Goal: Task Accomplishment & Management: Complete application form

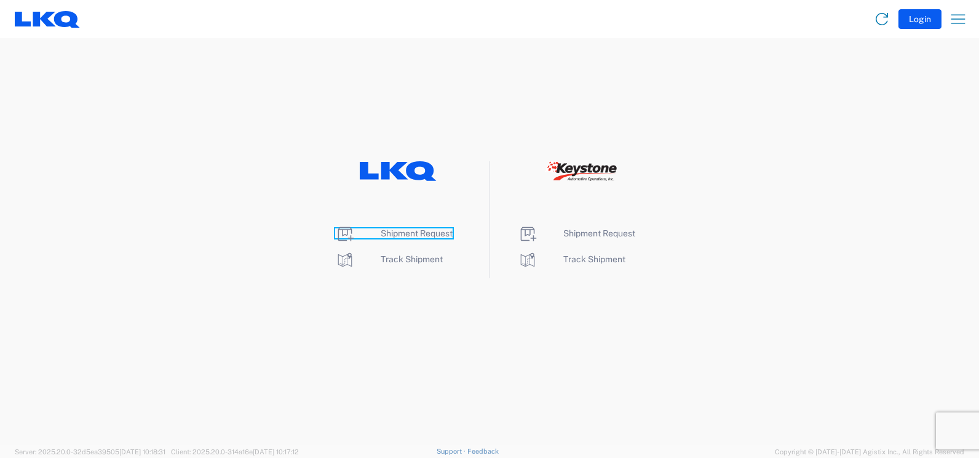
click at [421, 229] on span "Shipment Request" at bounding box center [417, 233] width 72 height 10
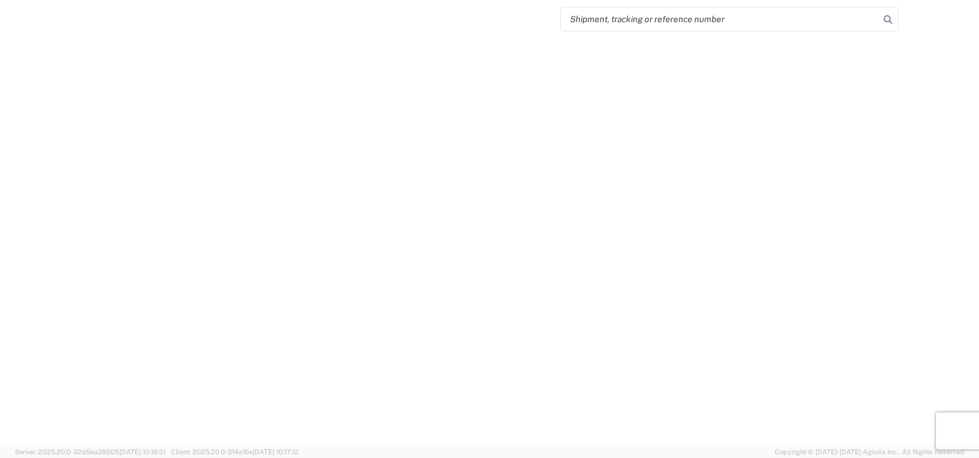
select select "FULL"
select select "LBS"
select select "IN"
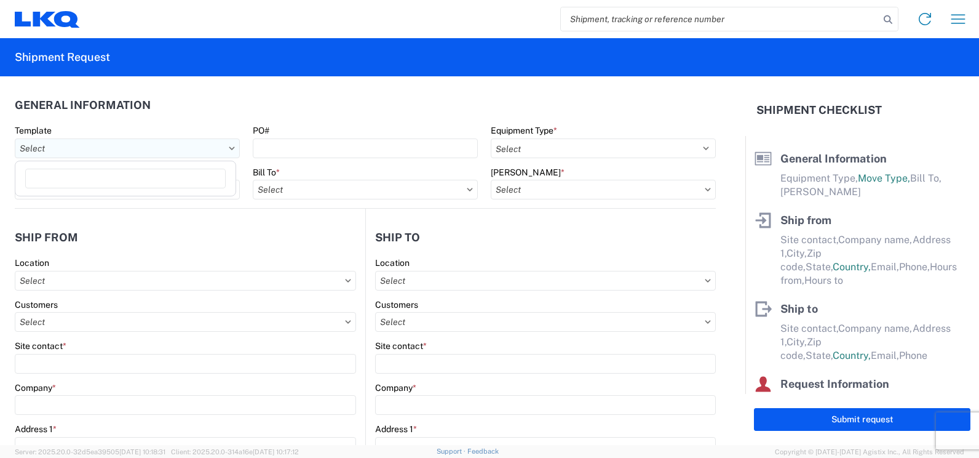
click at [231, 145] on input "text" at bounding box center [127, 148] width 225 height 20
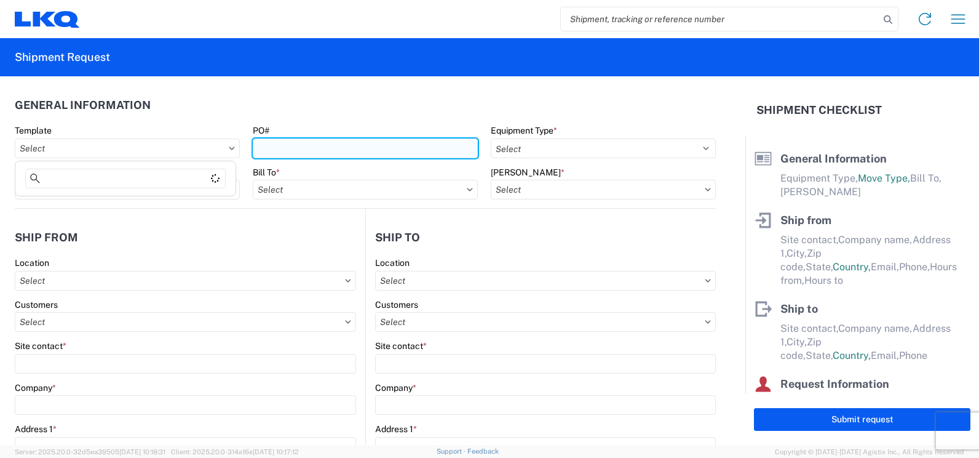
click at [385, 149] on input "PO#" at bounding box center [365, 148] width 225 height 20
type input "f"
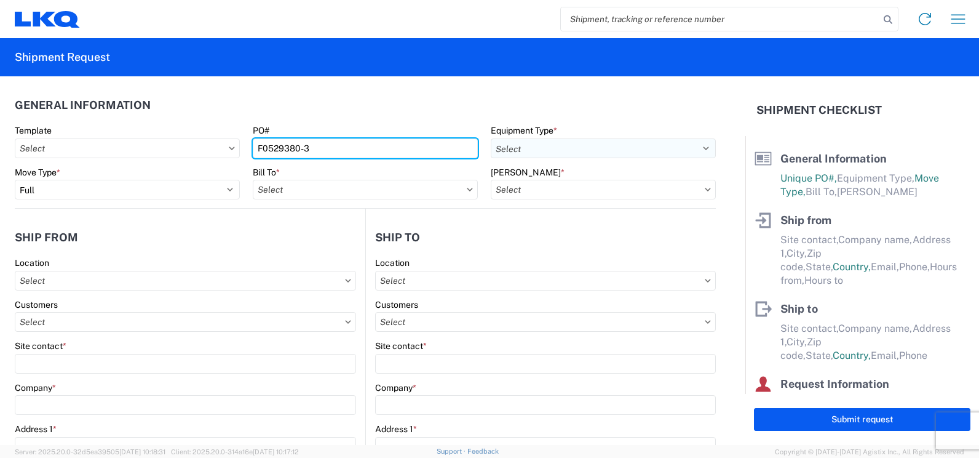
type input "F0529380-3"
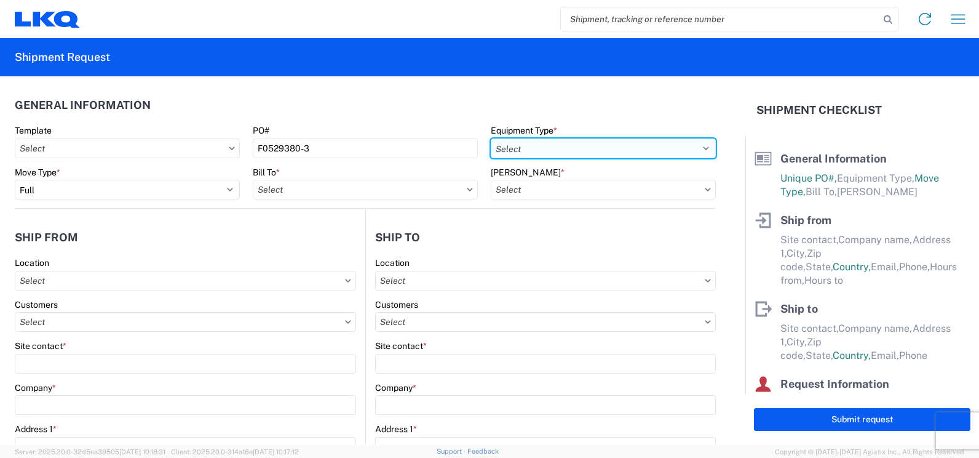
click at [572, 157] on select "Select 53’ Dry Van Flatbed Dropdeck (van) Lowboy (flatbed) Rail" at bounding box center [603, 148] width 225 height 20
select select "STDV"
click at [491, 138] on select "Select 53’ Dry Van Flatbed Dropdeck (van) Lowboy (flatbed) Rail" at bounding box center [603, 148] width 225 height 20
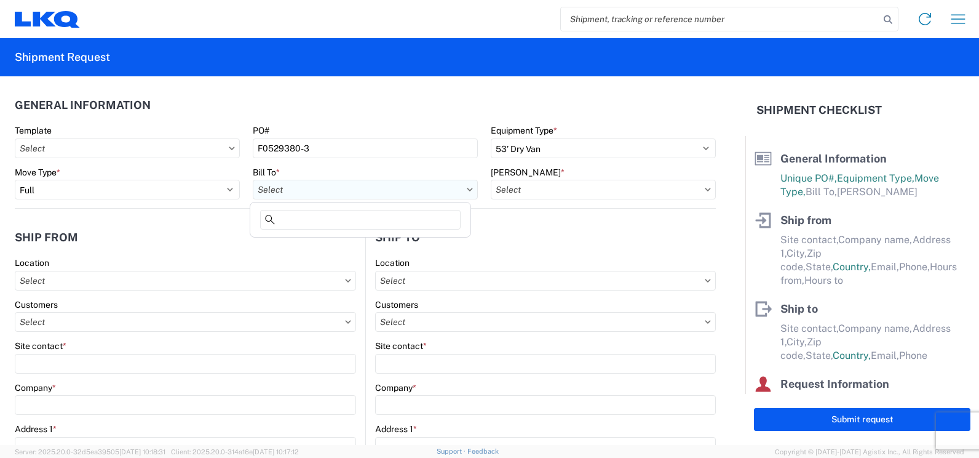
click at [464, 187] on input "text" at bounding box center [365, 190] width 225 height 20
type input "3"
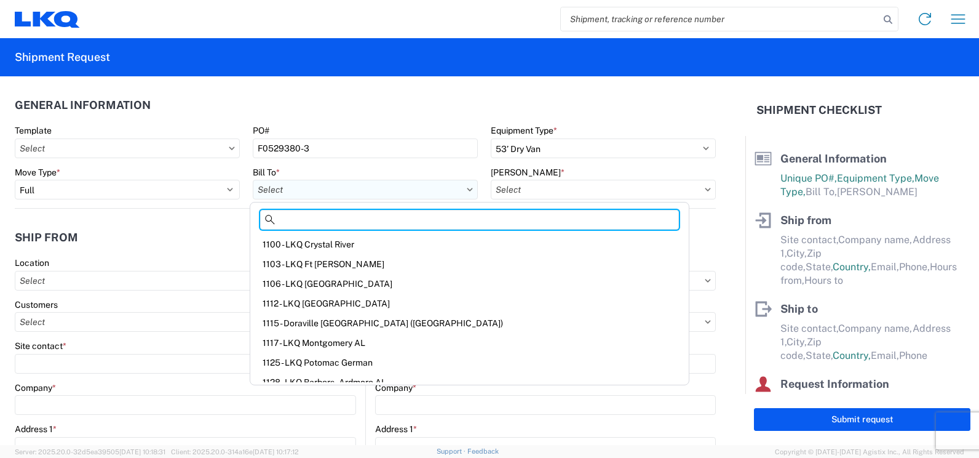
click at [346, 188] on input "text" at bounding box center [365, 190] width 225 height 20
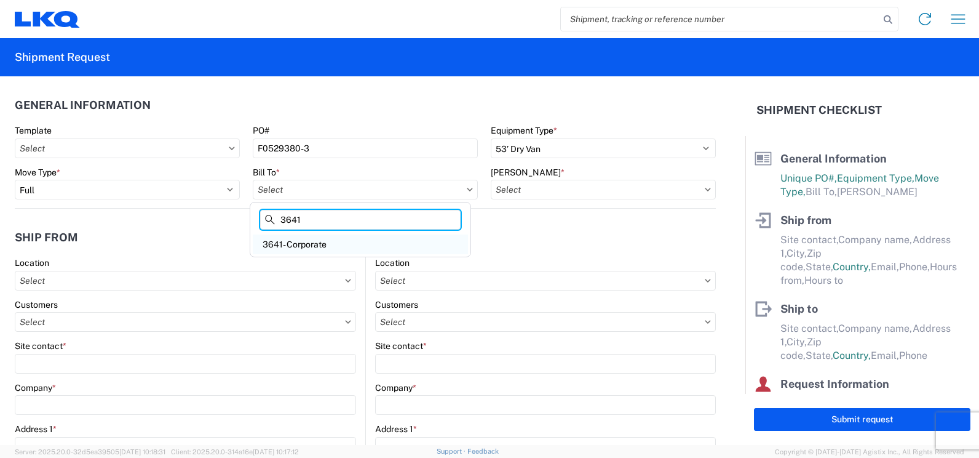
type input "3641"
click at [312, 244] on div "3641- Corporate" at bounding box center [360, 244] width 215 height 20
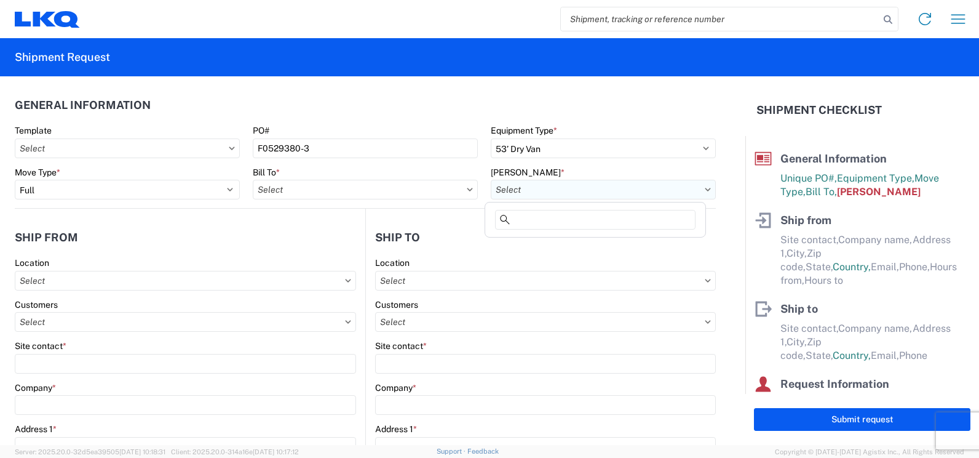
click at [696, 191] on input "text" at bounding box center [603, 190] width 225 height 20
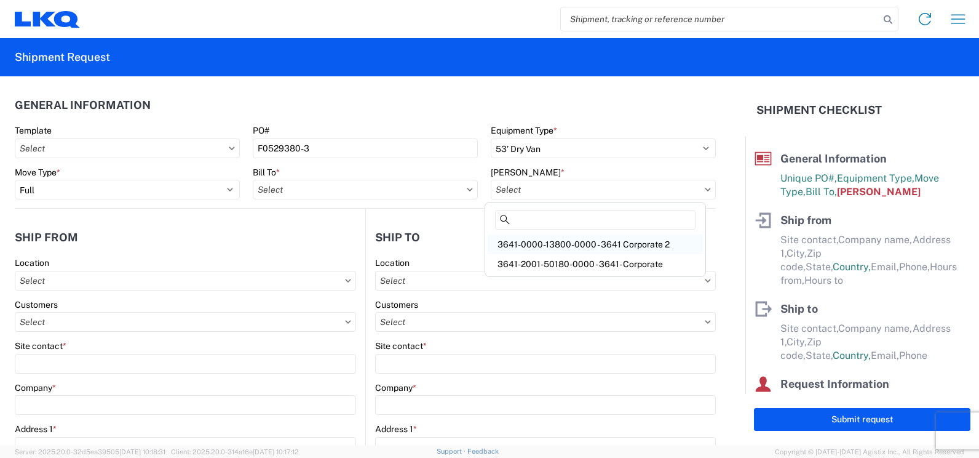
click at [629, 242] on div "3641-0000-13800-0000 - 3641 Corporate 2" at bounding box center [595, 244] width 215 height 20
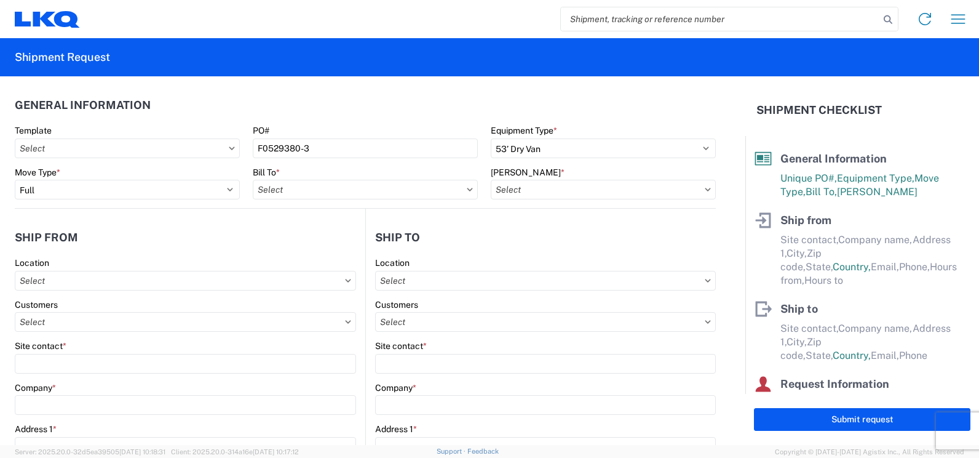
click at [715, 225] on form "General Information Template PO# F0529380-3 Equipment Type * Select 53’ Dry Van…" at bounding box center [373, 260] width 746 height 368
click at [243, 277] on input "text" at bounding box center [185, 281] width 341 height 20
type input "3081"
click at [103, 341] on div "3081 - Miami FL (081)" at bounding box center [125, 335] width 215 height 20
click at [477, 316] on input "text" at bounding box center [545, 322] width 341 height 20
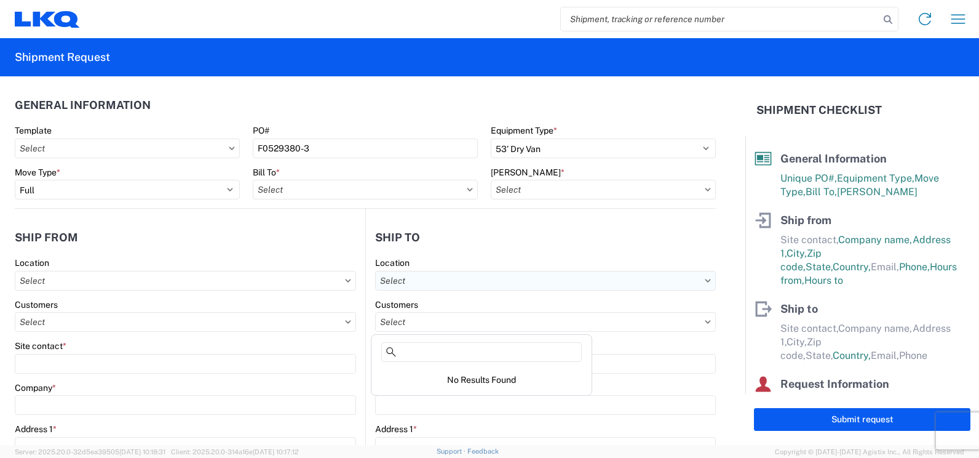
click at [490, 276] on input "text" at bounding box center [545, 281] width 341 height 20
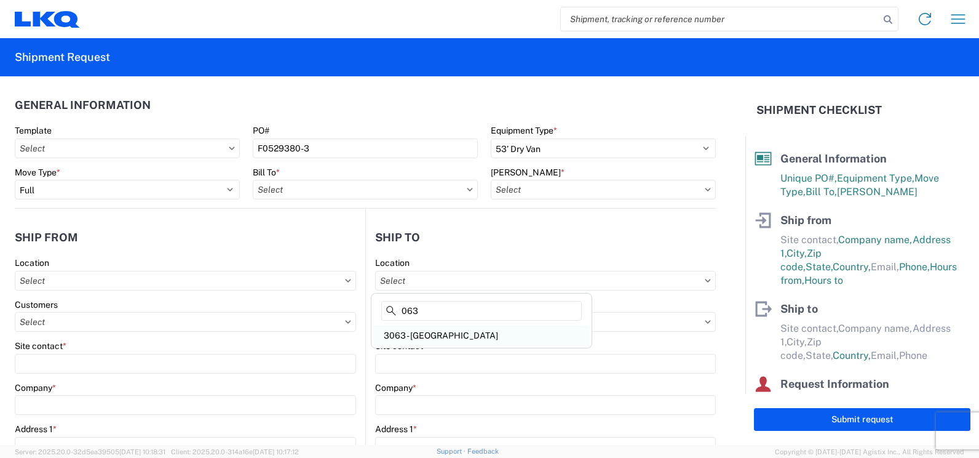
type input "063"
click at [426, 329] on div "3063 - Grand Prairie" at bounding box center [481, 335] width 215 height 20
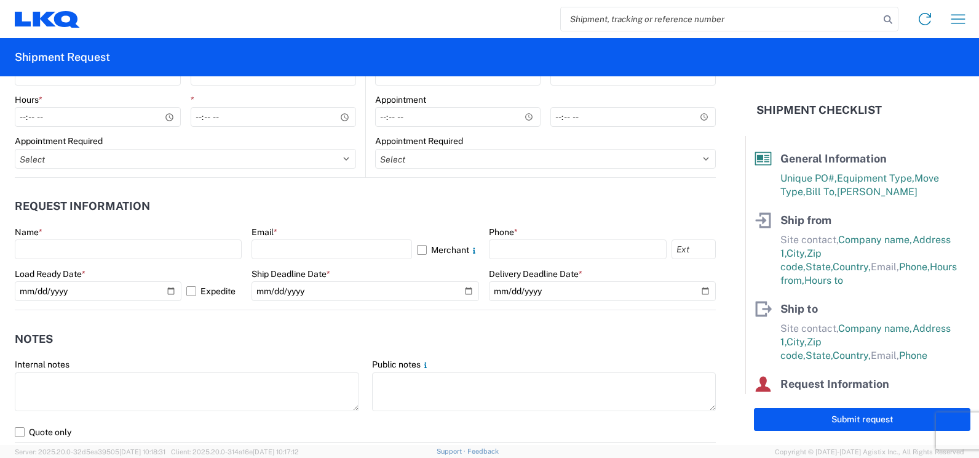
scroll to position [646, 0]
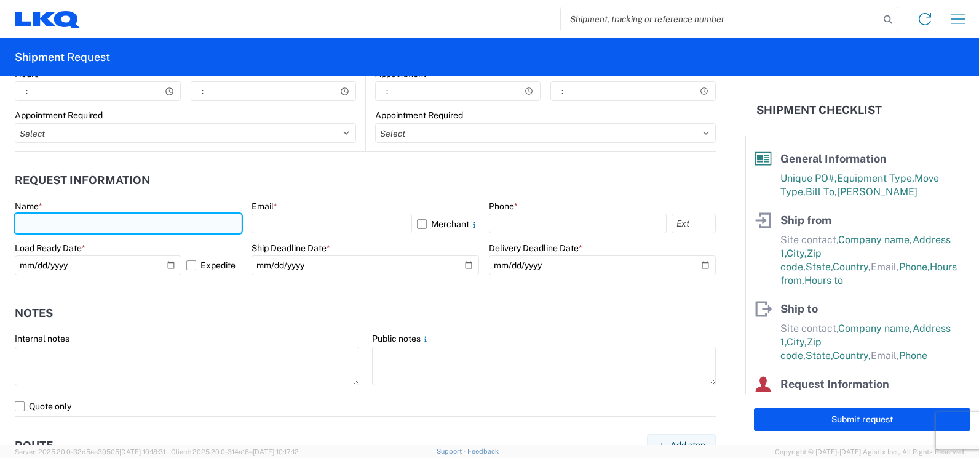
click at [127, 221] on input "text" at bounding box center [128, 223] width 227 height 20
type input "Jose G Ellis"
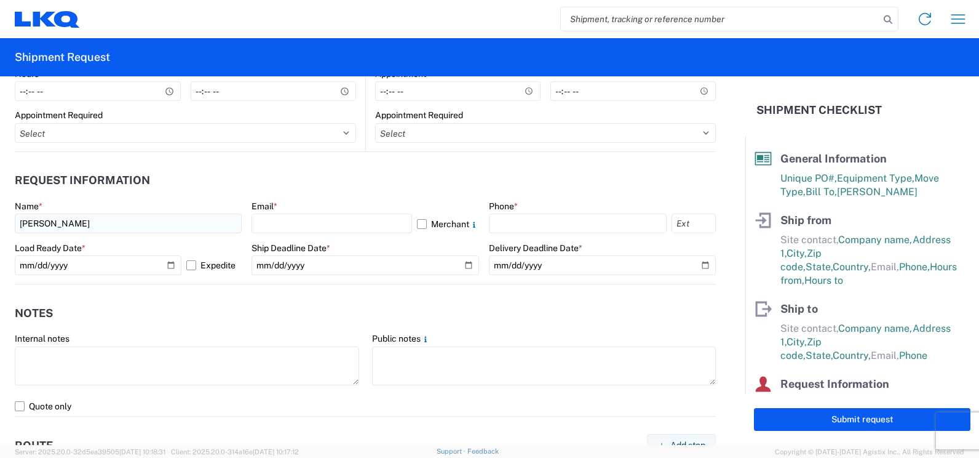
select select "FL"
type input "jose.ellis@lkqcorp.com"
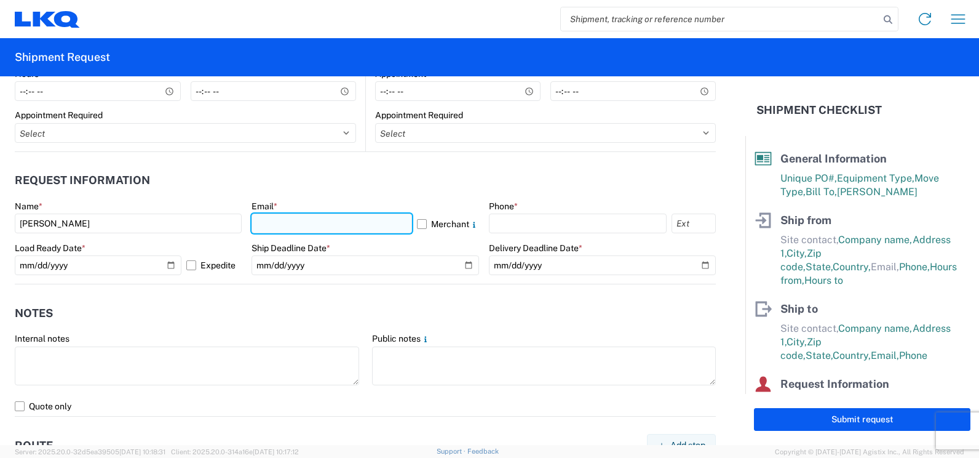
click at [372, 221] on input "text" at bounding box center [332, 223] width 160 height 20
type input "jose.ellis@lkqcorp.com"
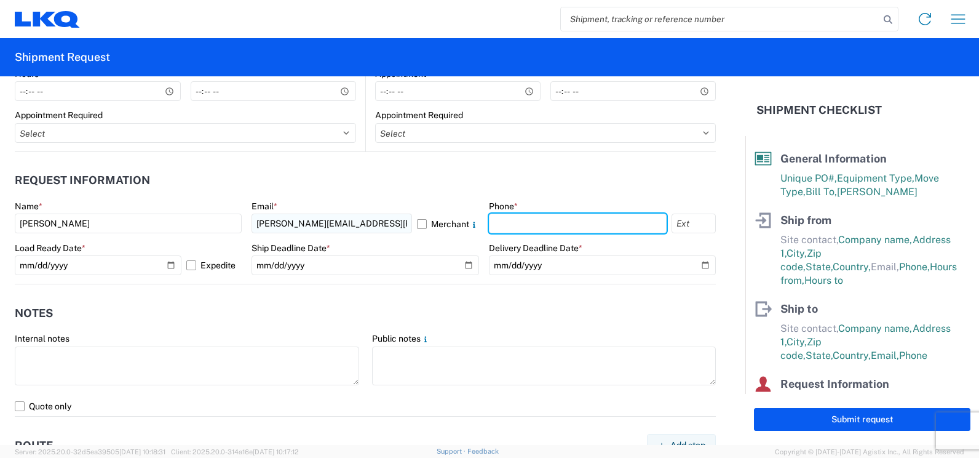
type input "3055251737"
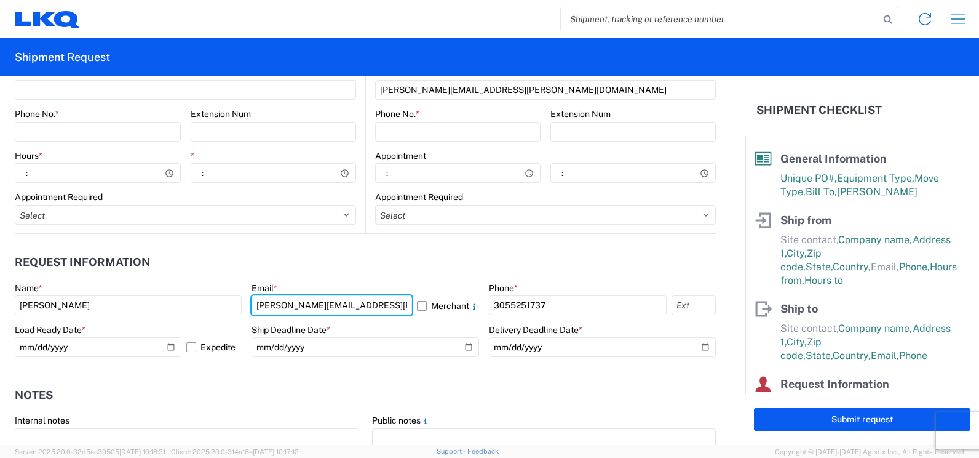
scroll to position [523, 0]
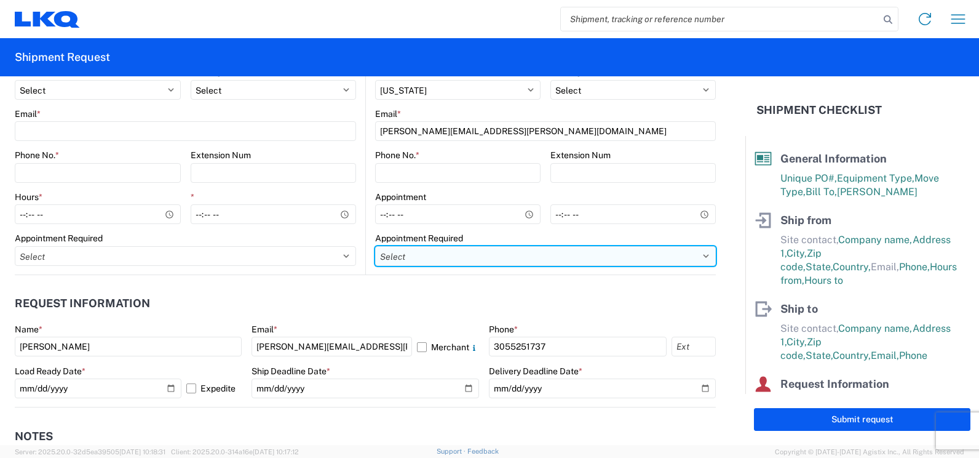
click at [697, 256] on select "Select Appt Required Appt Not Required Appt - First available" at bounding box center [545, 256] width 341 height 20
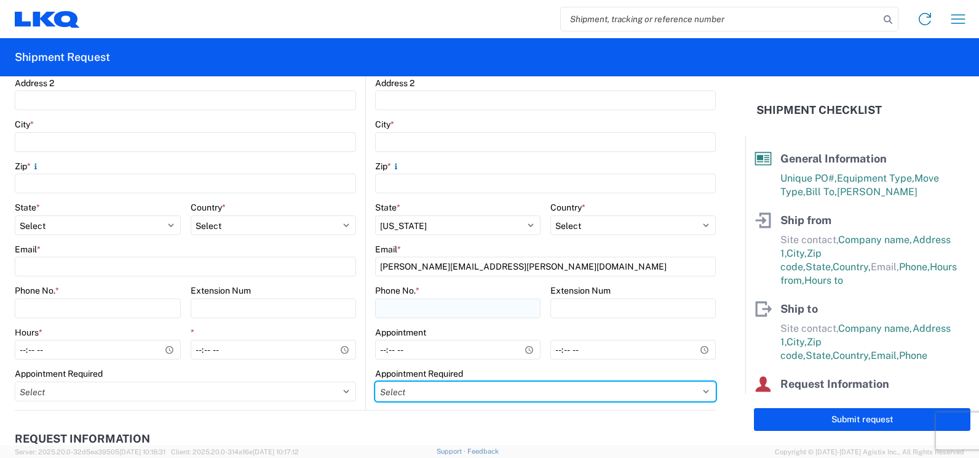
scroll to position [384, 0]
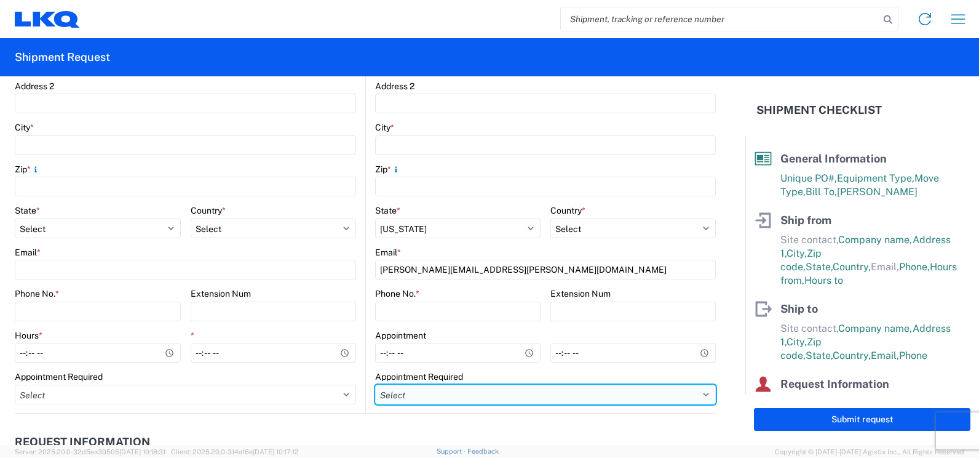
click at [701, 394] on select "Select Appt Required Appt Not Required Appt - First available" at bounding box center [545, 394] width 341 height 20
select select "apptRequired"
click at [375, 384] on select "Select Appt Required Appt Not Required Appt - First available" at bounding box center [545, 394] width 341 height 20
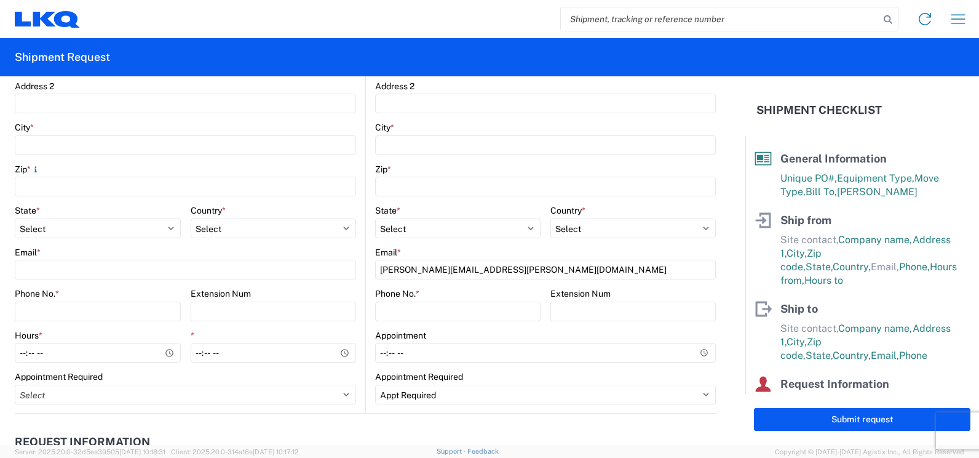
click at [360, 328] on main "Location Customers Site contact * Company * Address 1 * Address 2 City * Zip * …" at bounding box center [190, 143] width 351 height 540
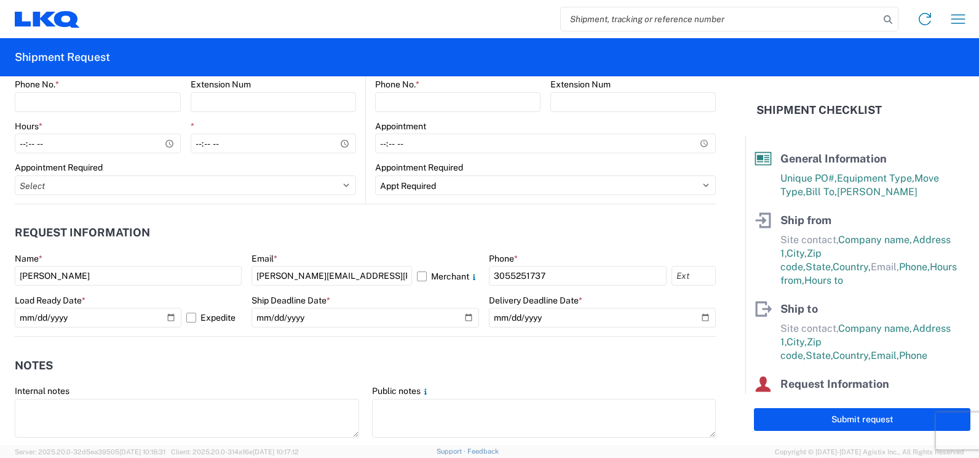
scroll to position [600, 0]
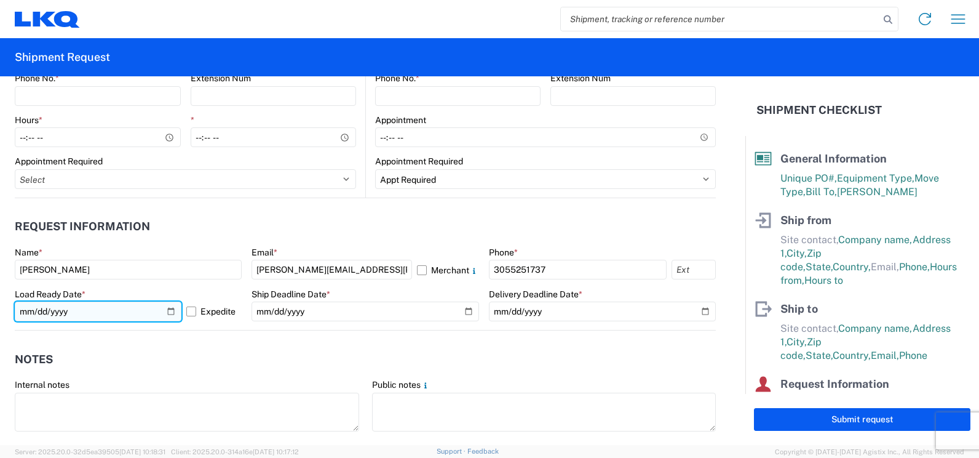
click at [171, 309] on input "2025-10-10" at bounding box center [98, 311] width 167 height 20
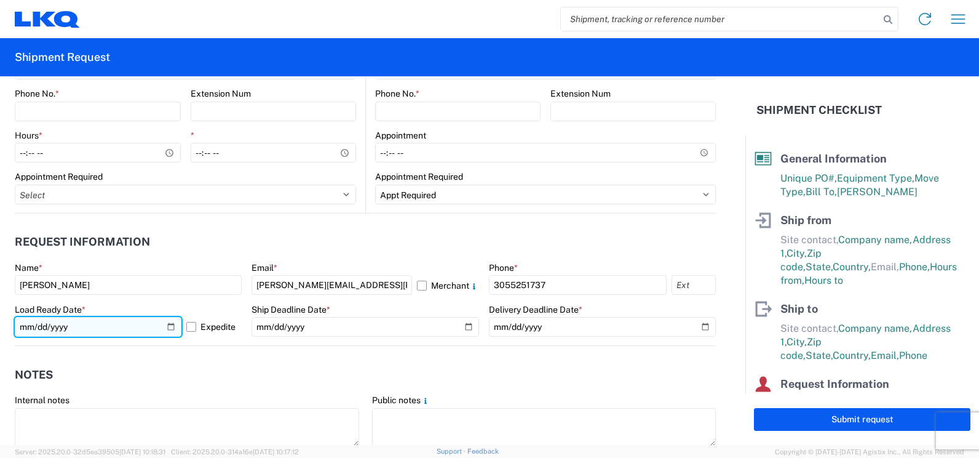
click at [169, 328] on input "2025-10-10" at bounding box center [98, 327] width 167 height 20
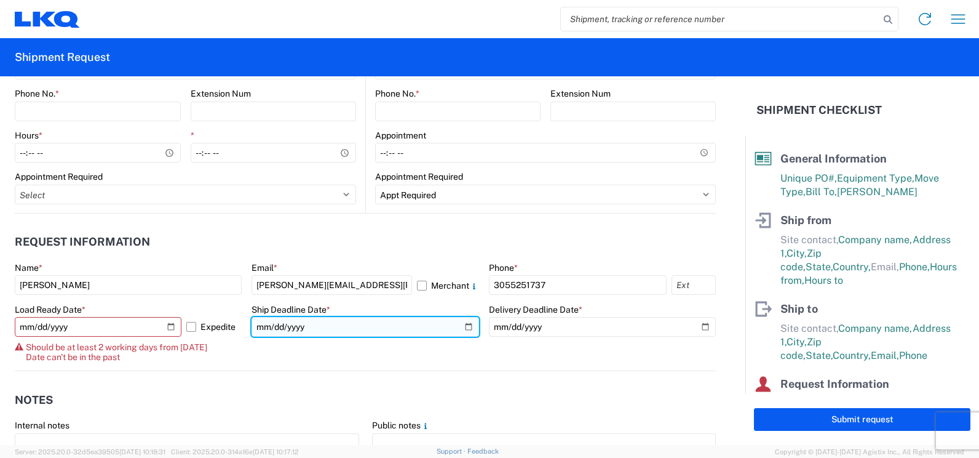
click at [463, 327] on input "date" at bounding box center [365, 327] width 227 height 20
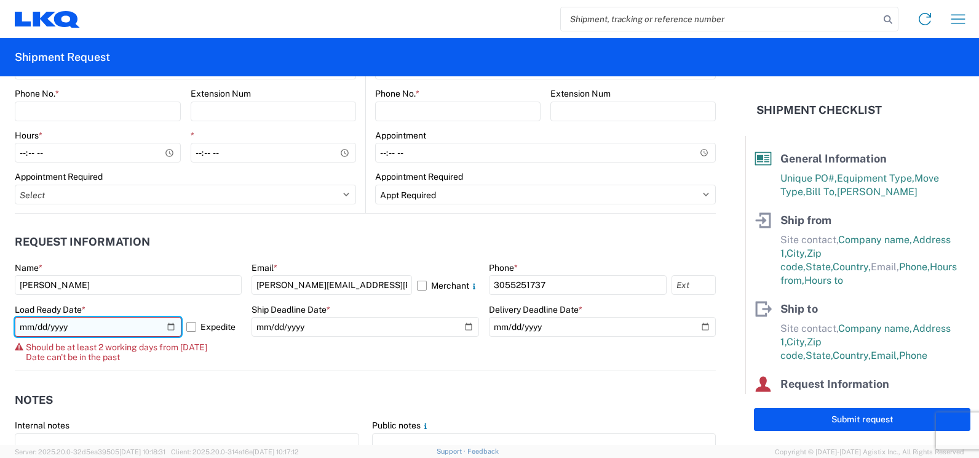
click at [165, 327] on input "2025-10-08" at bounding box center [98, 327] width 167 height 20
type input "2025-10-09"
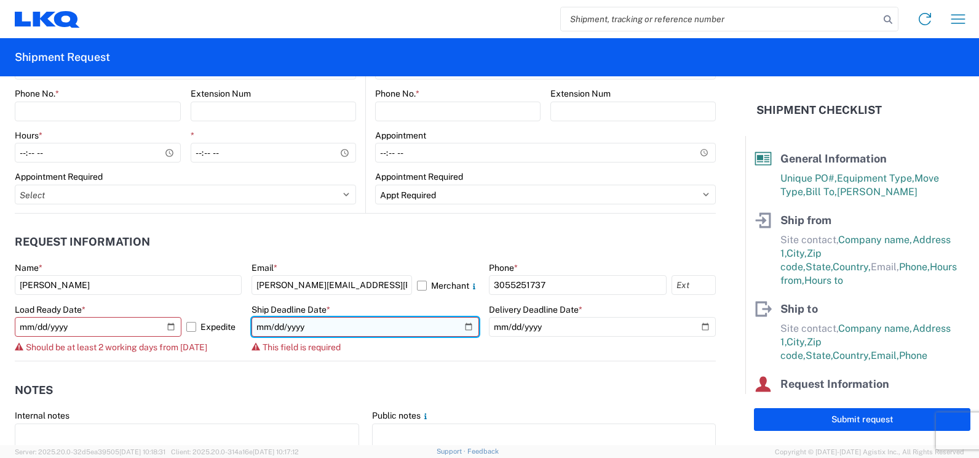
click at [462, 324] on input "date" at bounding box center [365, 327] width 227 height 20
type input "2025-10-10"
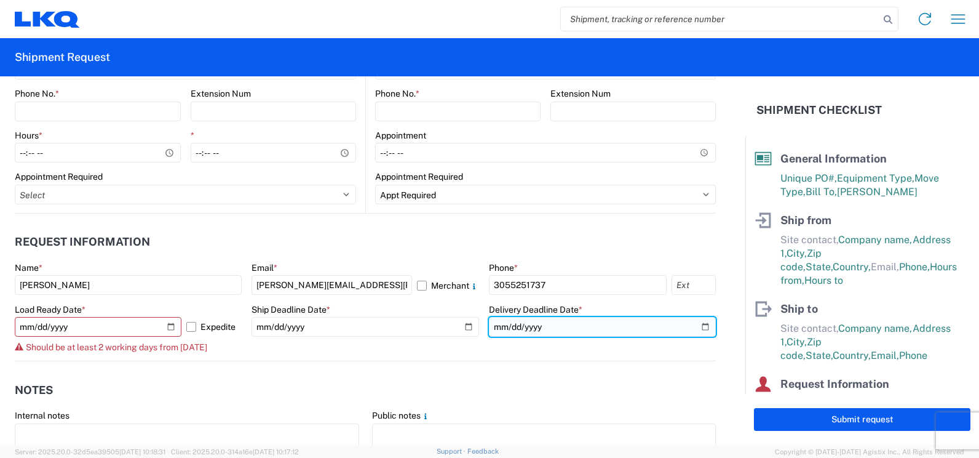
click at [701, 325] on input "date" at bounding box center [602, 327] width 227 height 20
type input "2025-10-14"
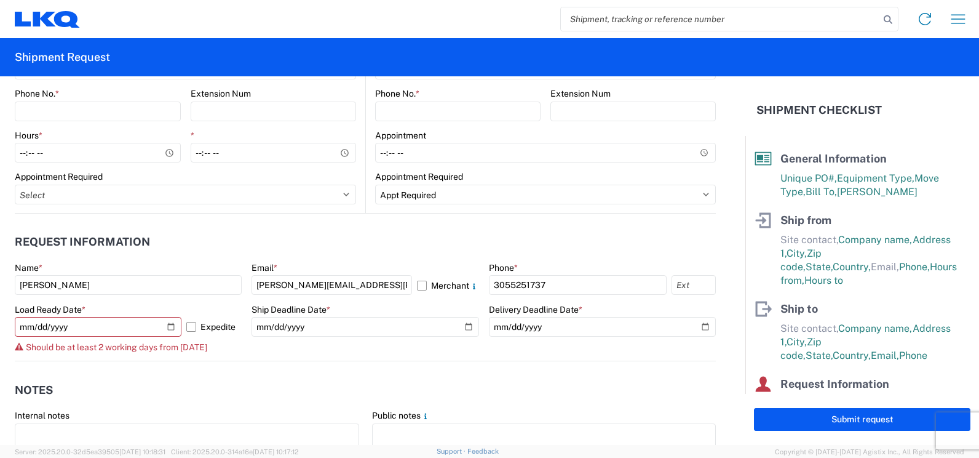
click at [460, 347] on agx-form-control-wrapper-v2 "Ship Deadline Date * 2025-10-10" at bounding box center [365, 332] width 227 height 57
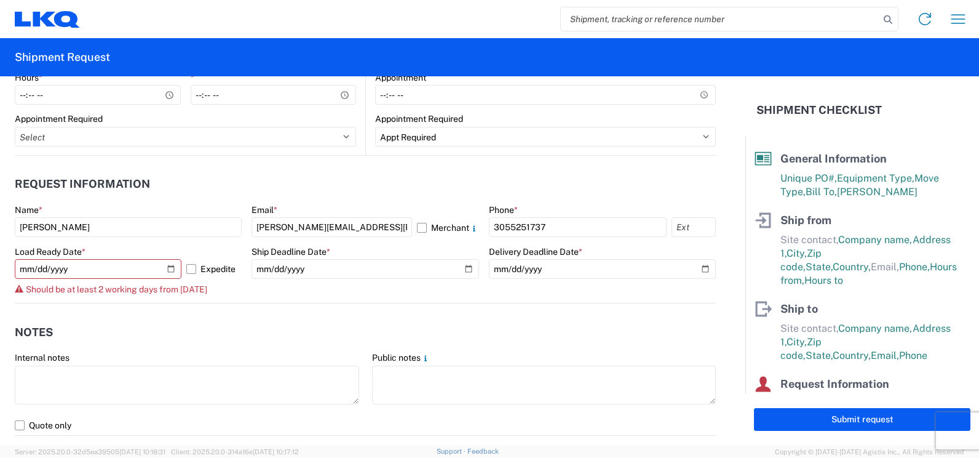
scroll to position [646, 0]
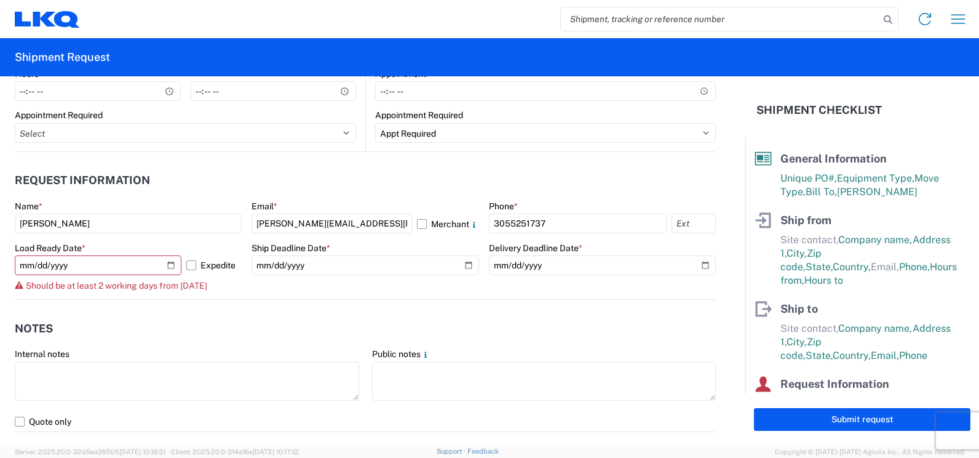
click at [239, 287] on div "Should be at least 2 working days from today" at bounding box center [128, 286] width 227 height 10
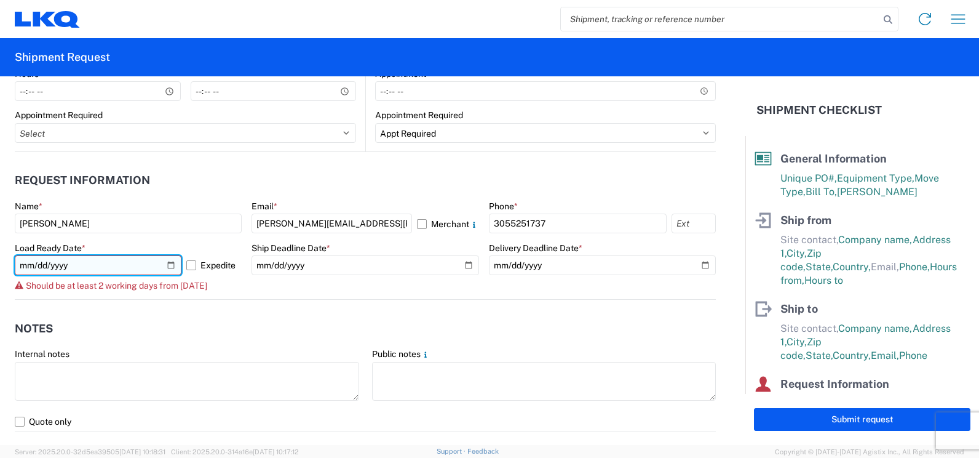
click at [167, 264] on input "2025-10-09" at bounding box center [98, 265] width 167 height 20
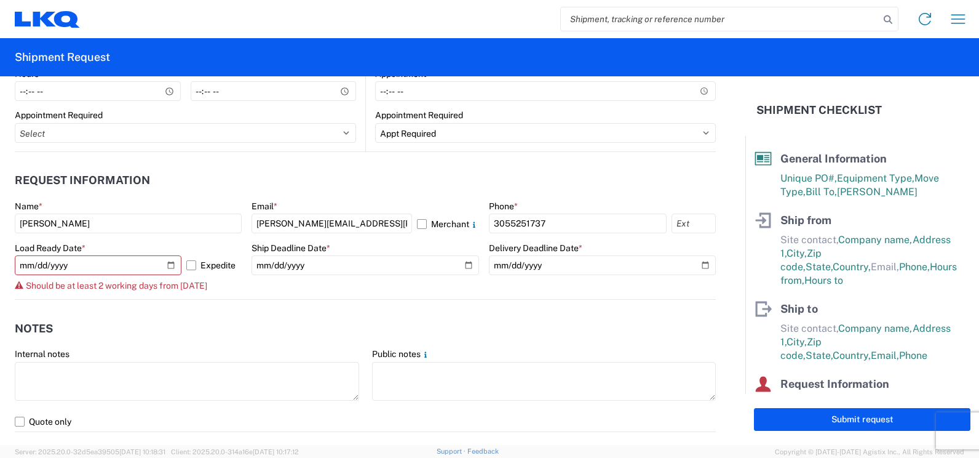
click at [162, 319] on header "Notes" at bounding box center [365, 328] width 701 height 28
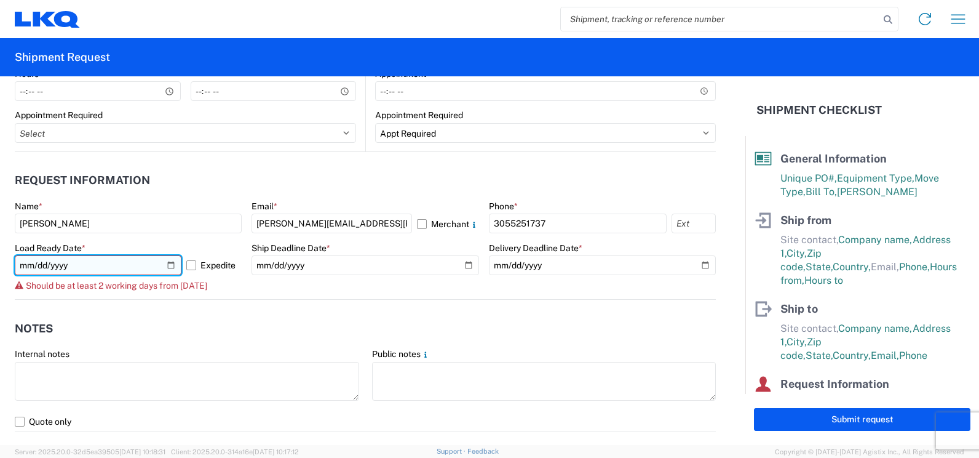
click at [173, 264] on input "2025-10-09" at bounding box center [98, 265] width 167 height 20
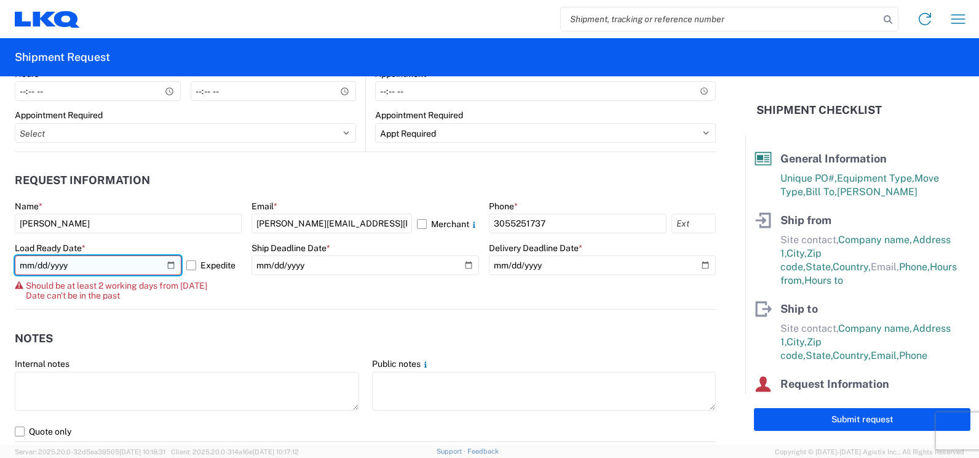
click at [170, 265] on input "2025-10-08" at bounding box center [98, 265] width 167 height 20
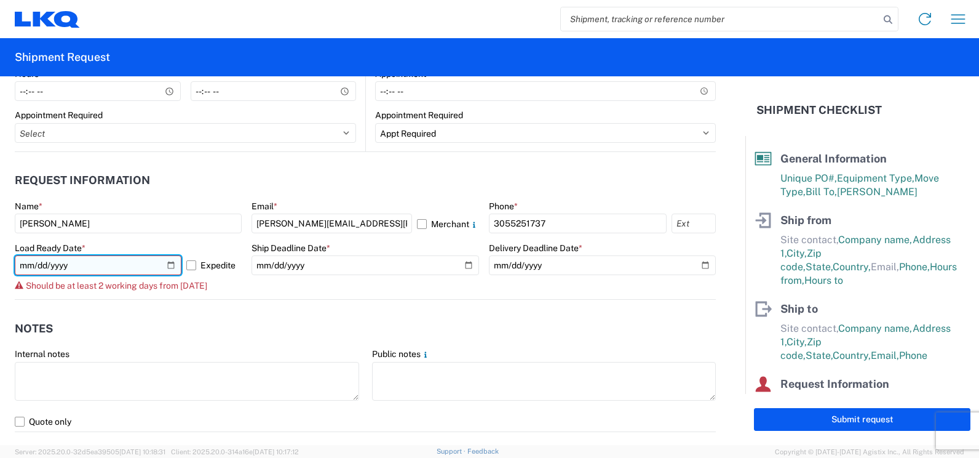
click at [169, 266] on input "2025-10-10" at bounding box center [98, 265] width 167 height 20
type input "2025-10-09"
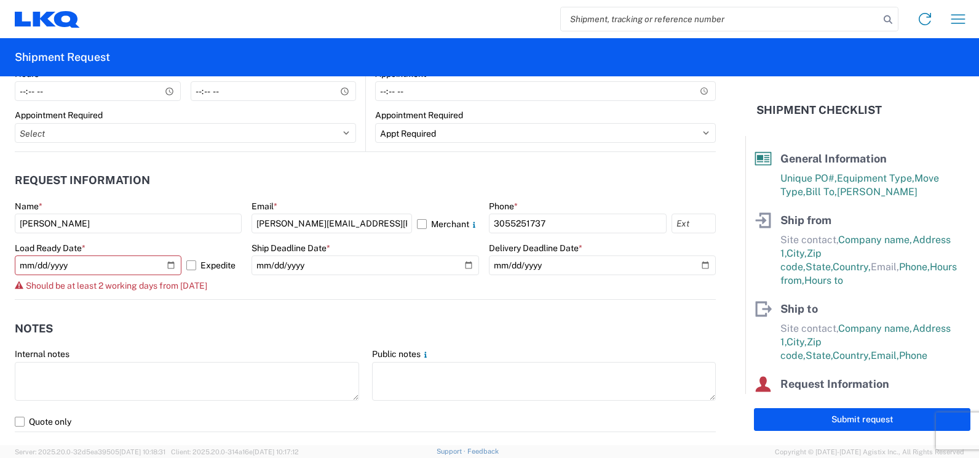
click at [182, 316] on header "Notes" at bounding box center [365, 328] width 701 height 28
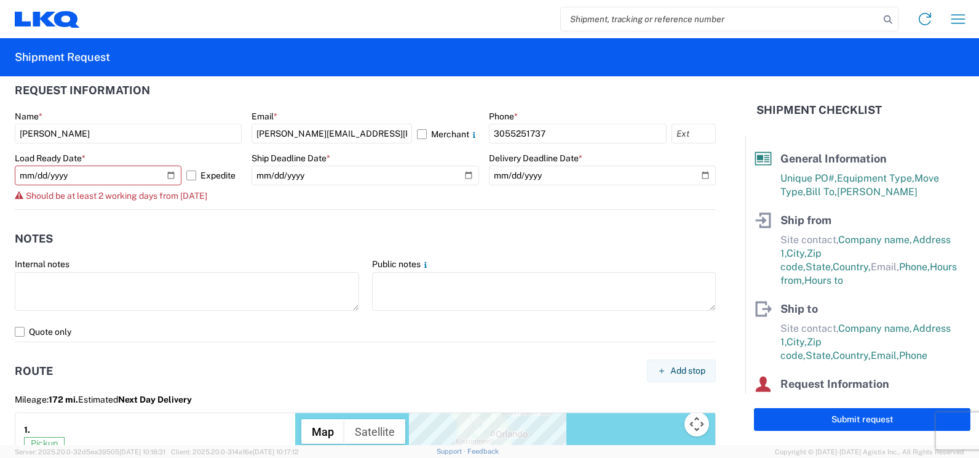
scroll to position [754, 0]
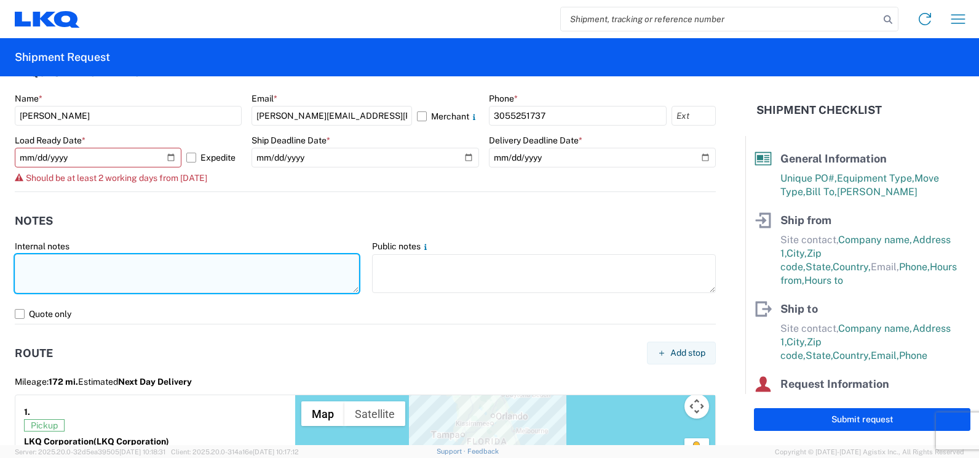
click at [173, 263] on textarea at bounding box center [187, 273] width 344 height 39
drag, startPoint x: 254, startPoint y: 261, endPoint x: 15, endPoint y: 263, distance: 239.3
click at [15, 263] on textarea "Need a 53' trailer today 10/8 to be picked up Friday 10/10" at bounding box center [187, 273] width 344 height 39
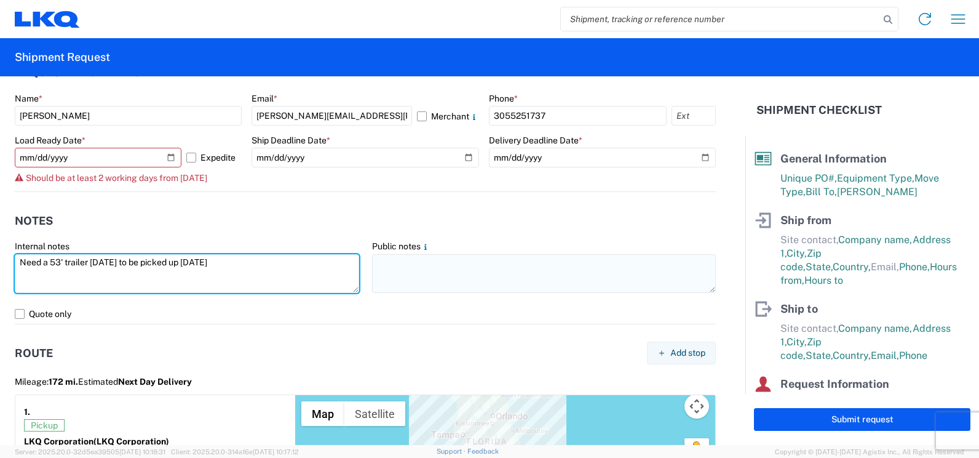
type textarea "Need a 53' trailer today 10/8 to be picked up Friday 10/10"
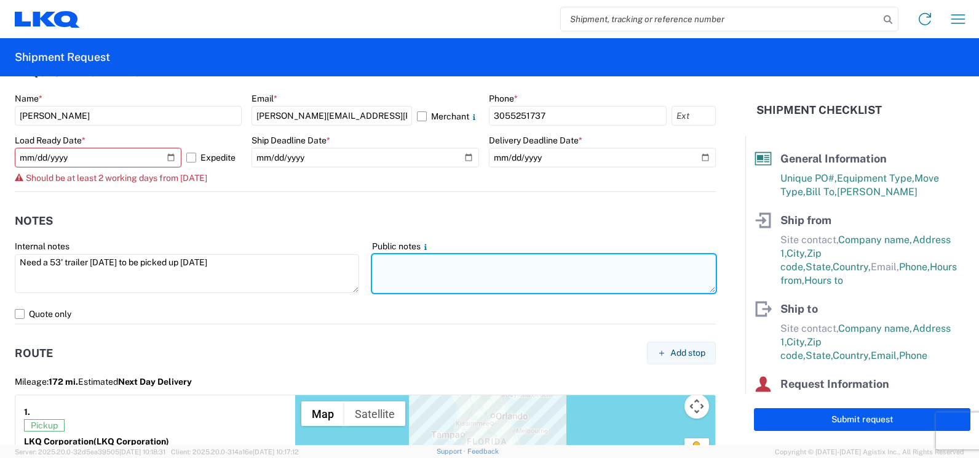
click at [389, 273] on textarea at bounding box center [544, 273] width 344 height 39
paste textarea "Need a 53' trailer today 10/8 to be picked up Friday 10/10"
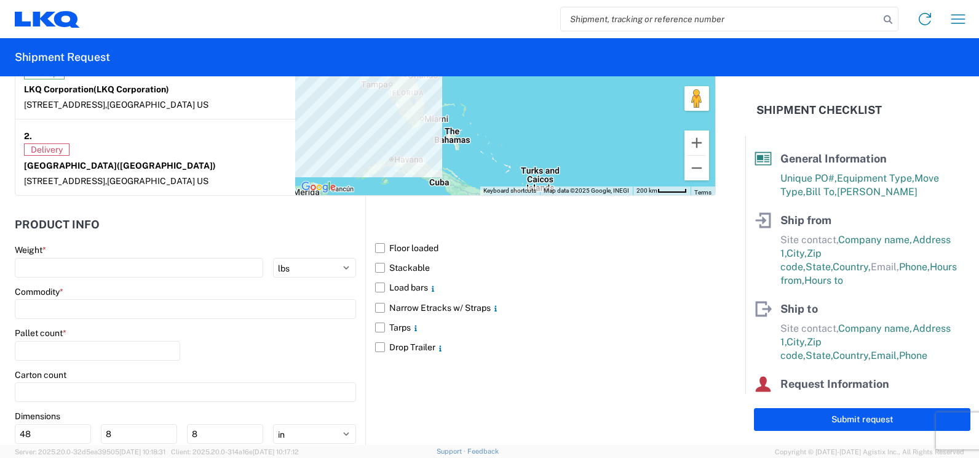
scroll to position [1107, 0]
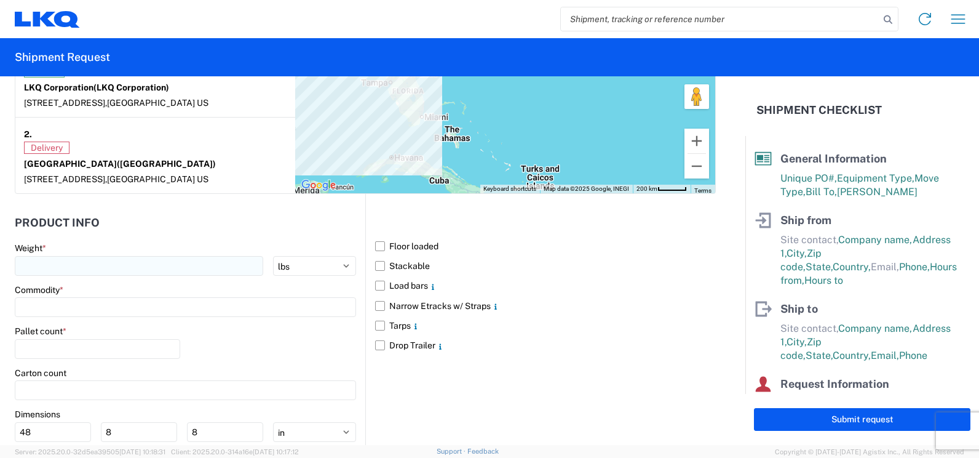
type textarea "Need a 53' trailer today 10/8 to be picked up Friday 10/10"
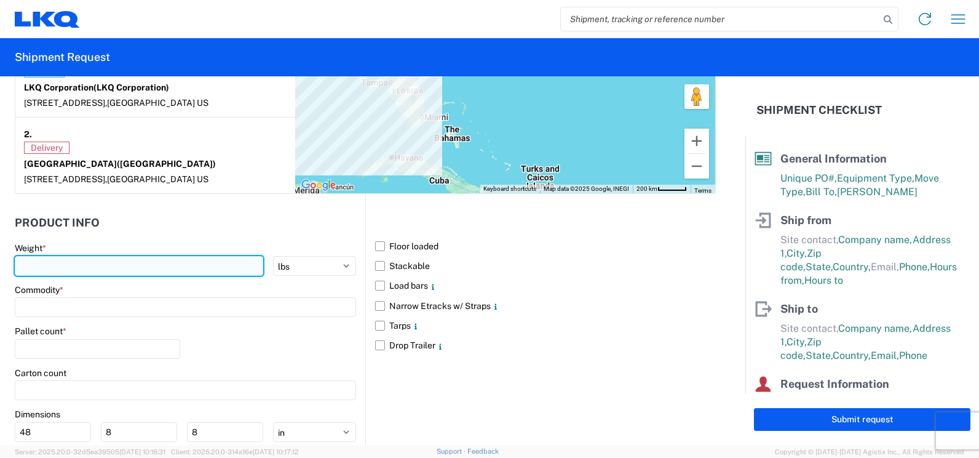
click at [223, 270] on input "number" at bounding box center [139, 266] width 249 height 20
type input "8000"
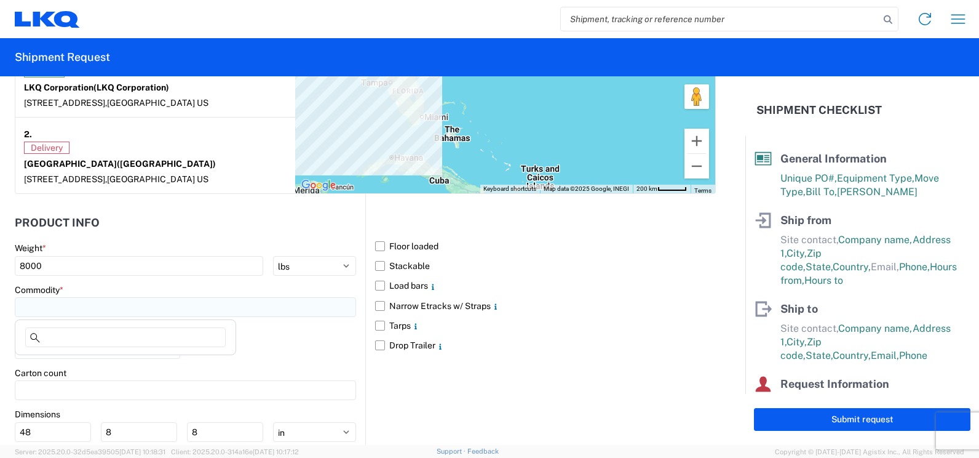
click at [166, 301] on input at bounding box center [185, 307] width 341 height 20
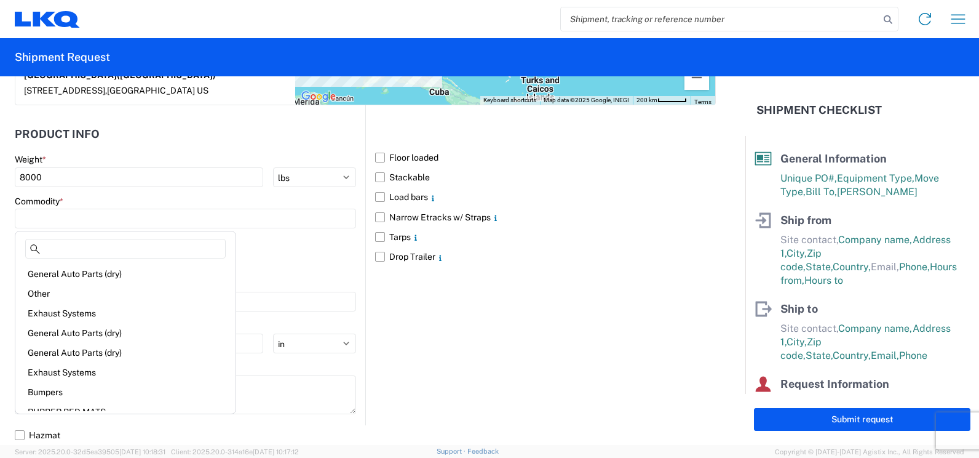
scroll to position [95, 0]
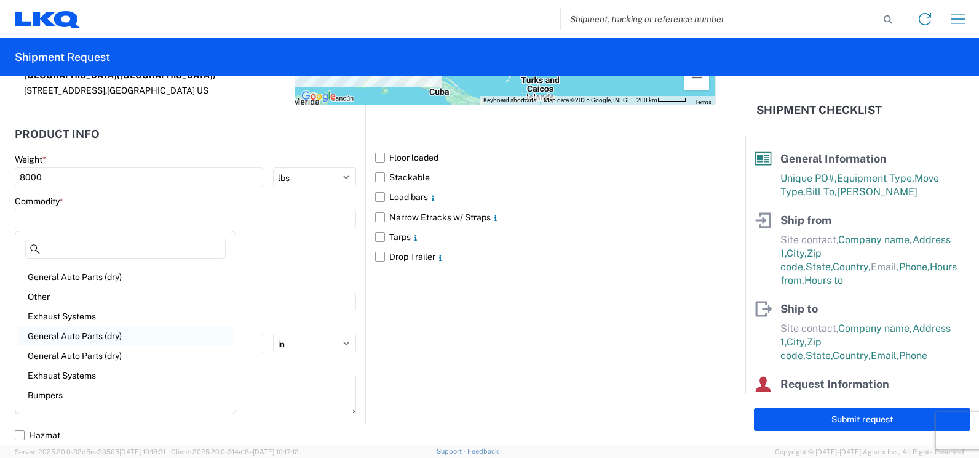
click at [105, 339] on div "General Auto Parts (dry)" at bounding box center [125, 336] width 215 height 20
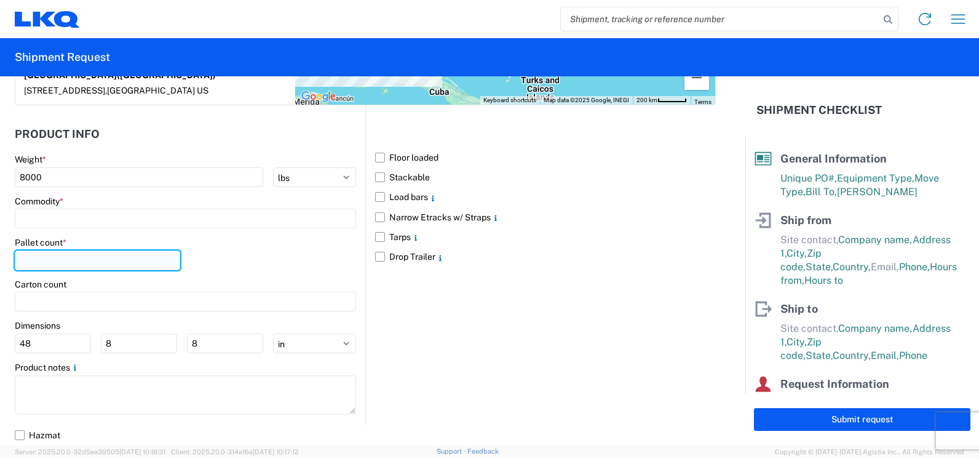
click at [135, 261] on input "number" at bounding box center [97, 260] width 165 height 20
type input "0"
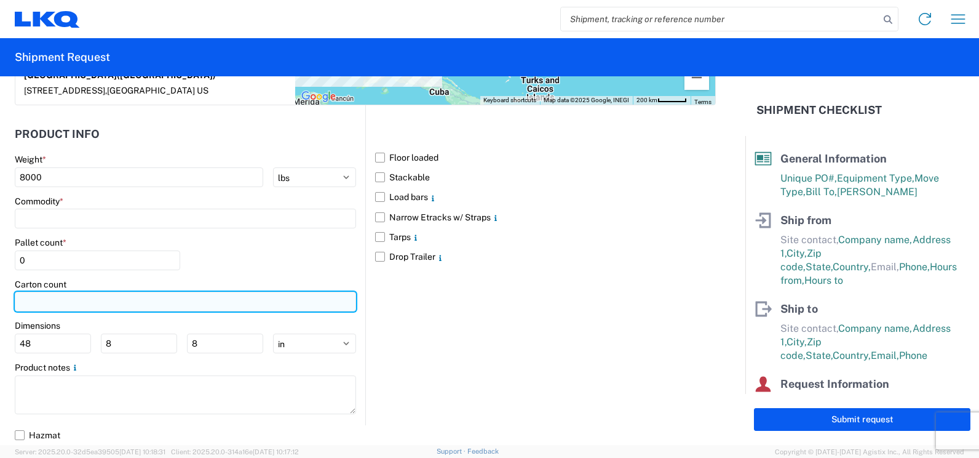
click at [89, 300] on input "number" at bounding box center [185, 302] width 341 height 20
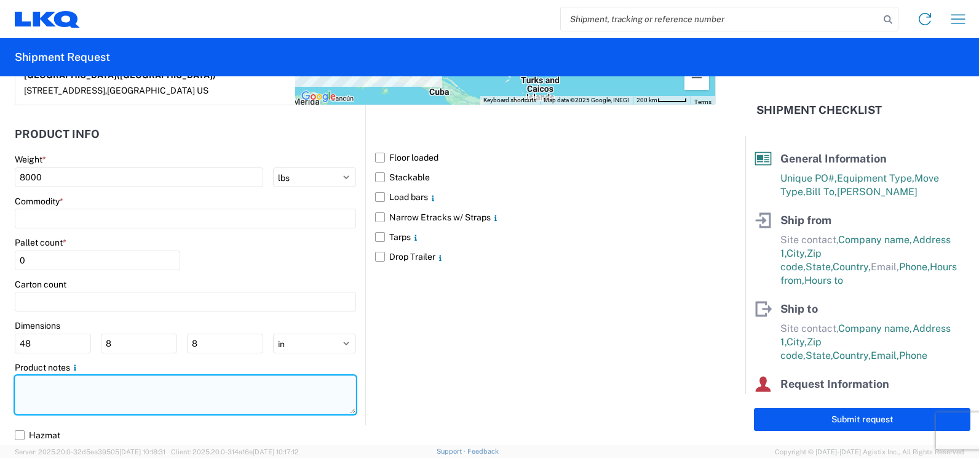
click at [246, 392] on textarea at bounding box center [185, 394] width 341 height 39
paste textarea "Need a 53' trailer today 10/8 to be picked up Friday 10/10"
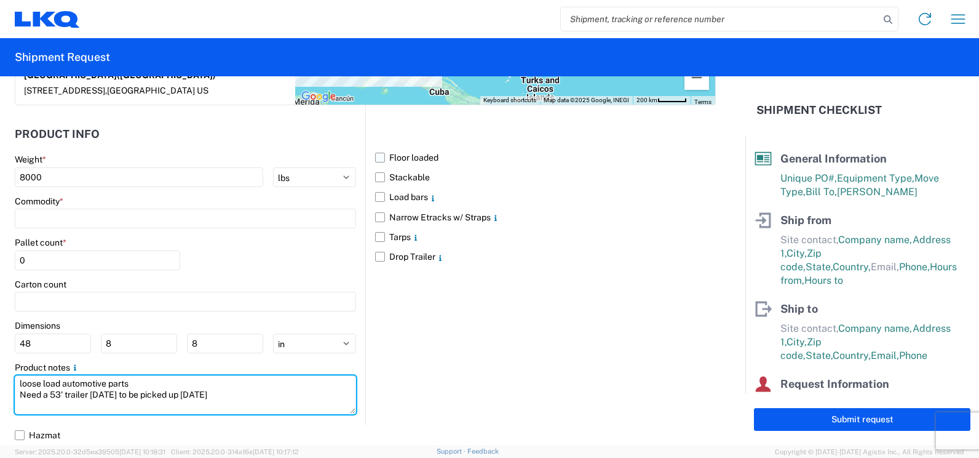
type textarea "loose load automotive parts Need a 53' trailer today 10/8 to be picked up Frida…"
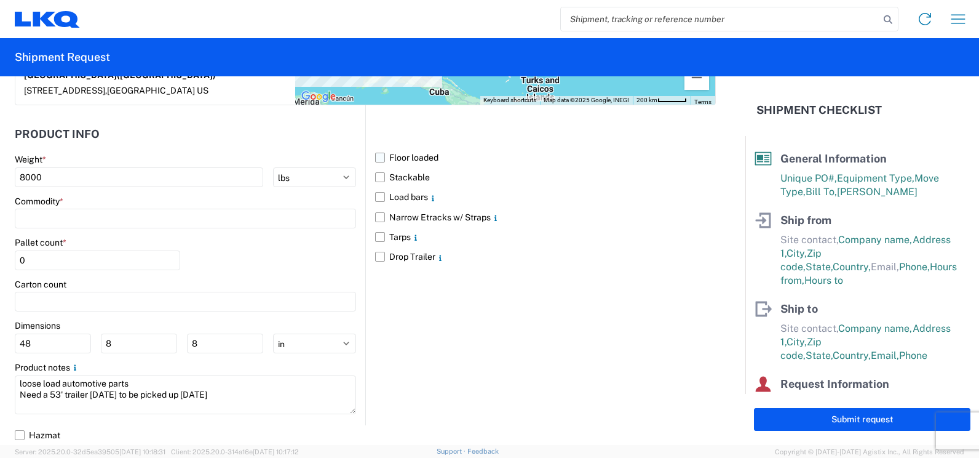
click at [375, 157] on label "Floor loaded" at bounding box center [545, 158] width 341 height 20
click at [0, 0] on input "Floor loaded" at bounding box center [0, 0] width 0 height 0
click at [377, 254] on label "Drop Trailer" at bounding box center [545, 257] width 341 height 20
click at [0, 0] on input "Drop Trailer" at bounding box center [0, 0] width 0 height 0
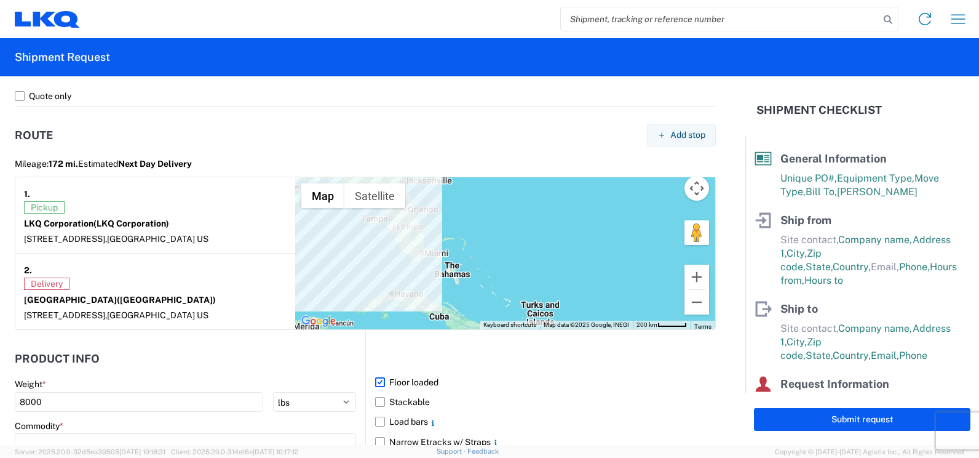
scroll to position [1196, 0]
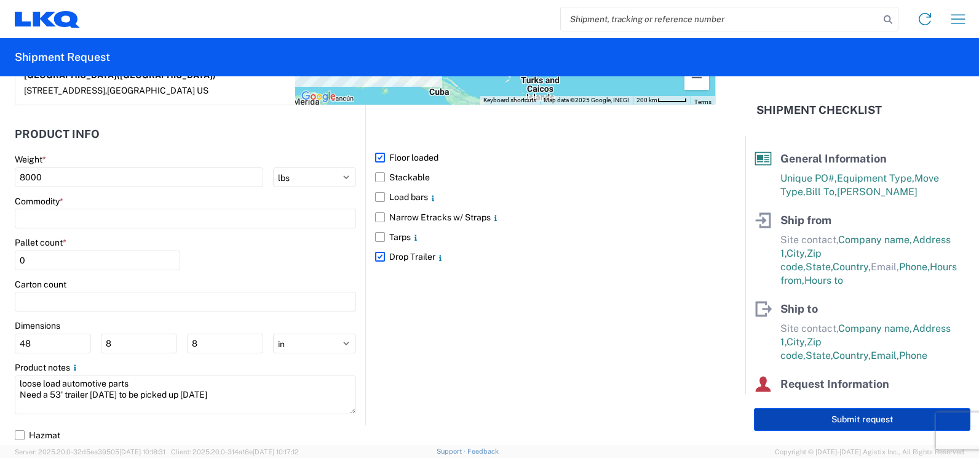
click at [810, 418] on button "Submit request" at bounding box center [862, 419] width 217 height 23
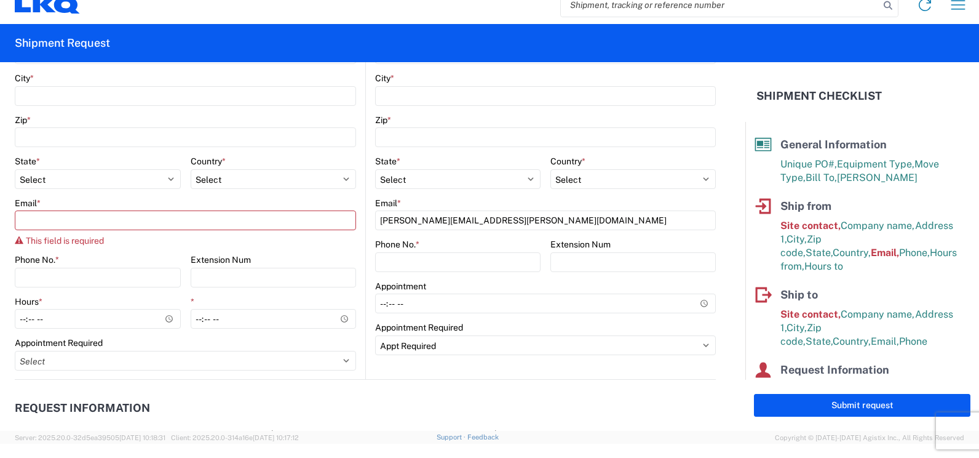
scroll to position [426, 0]
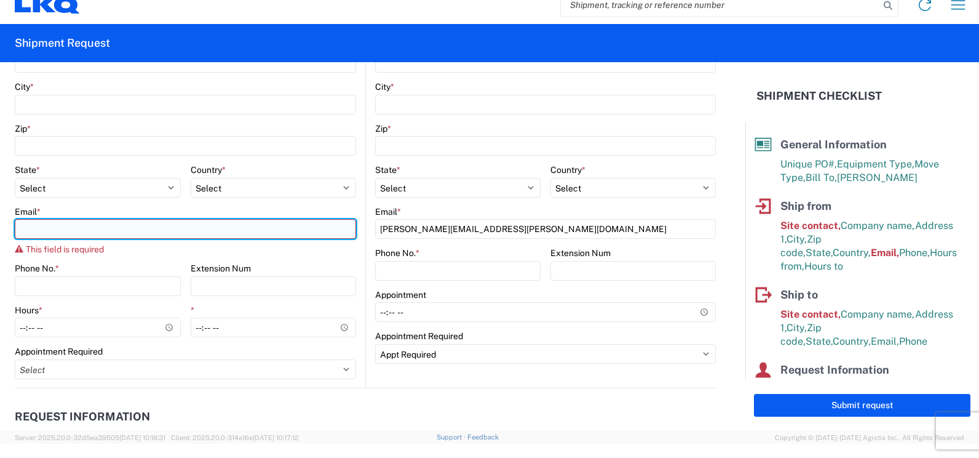
click at [280, 231] on input "Email *" at bounding box center [185, 229] width 341 height 20
type input "jose.ellis@lkqcorp.com"
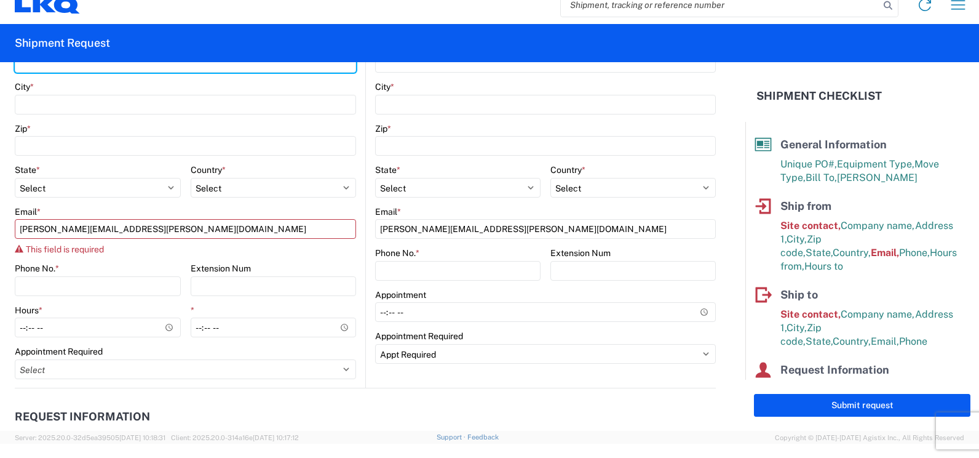
type input "unit 1"
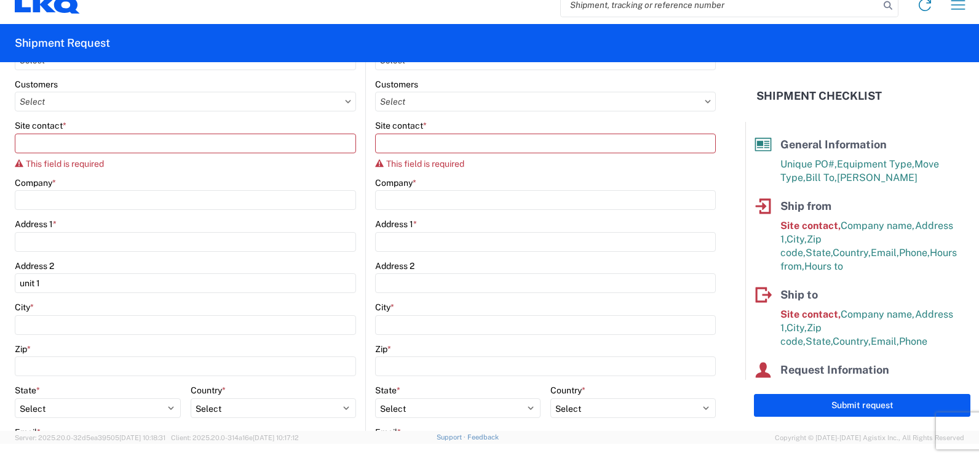
scroll to position [196, 0]
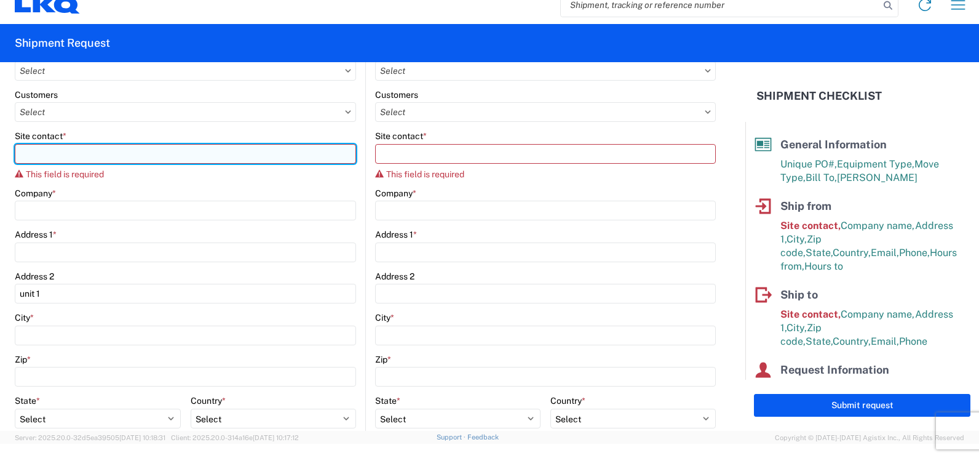
click at [111, 154] on input "Site contact *" at bounding box center [185, 154] width 341 height 20
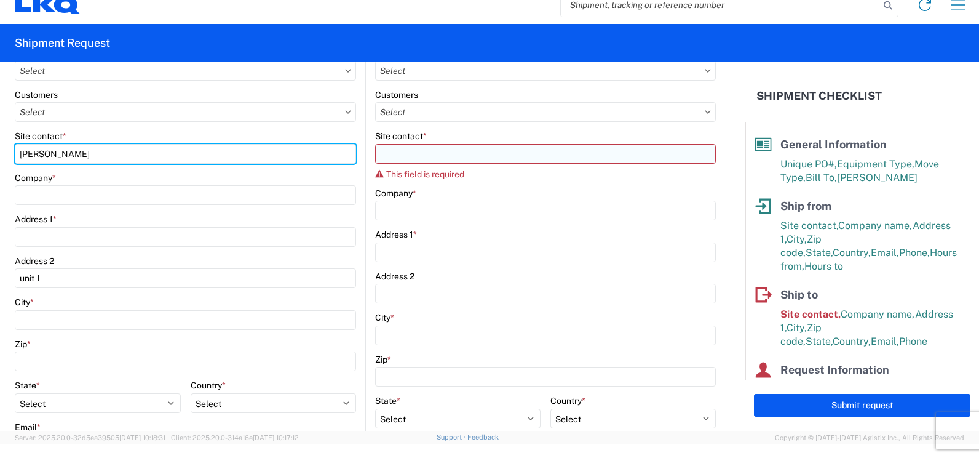
type input "jose ellis"
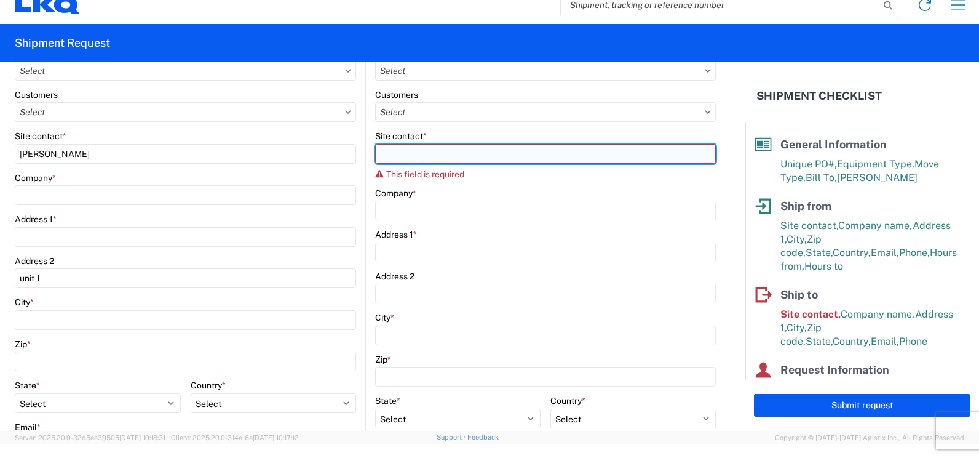
click at [395, 161] on input "Site contact *" at bounding box center [545, 154] width 341 height 20
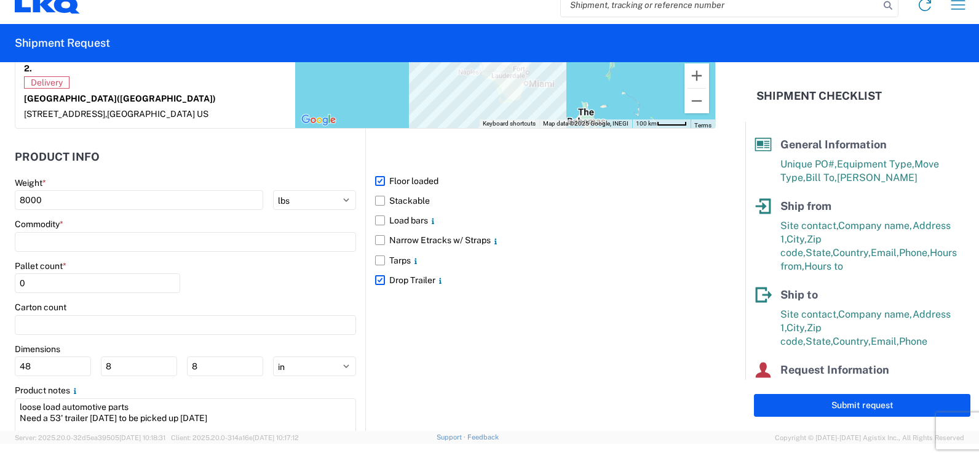
scroll to position [1195, 0]
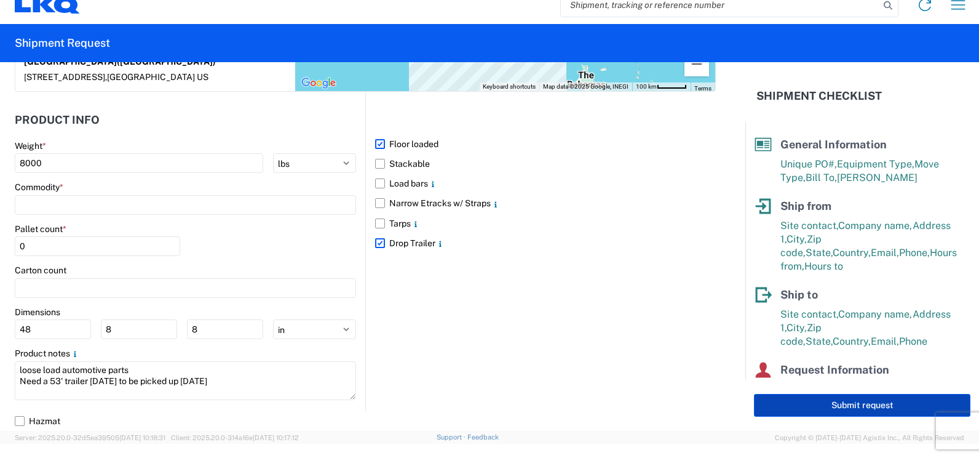
type input "William G"
click at [815, 397] on button "Submit request" at bounding box center [862, 405] width 217 height 23
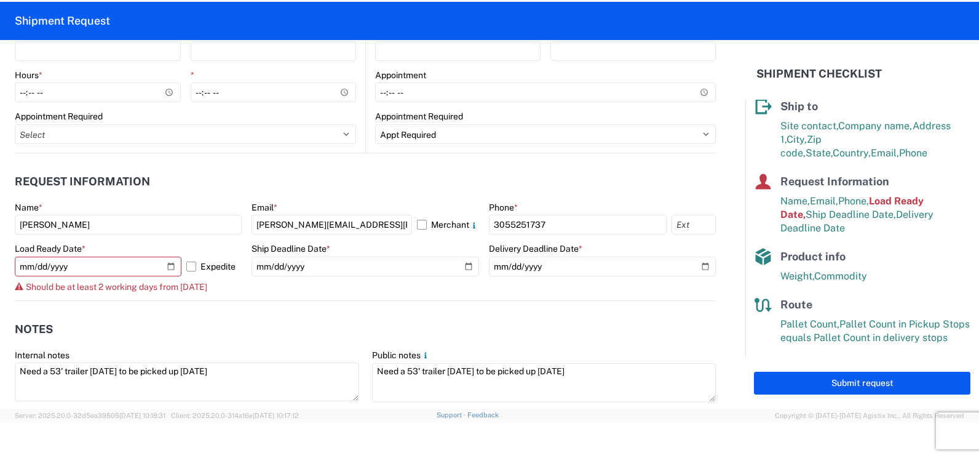
scroll to position [611, 0]
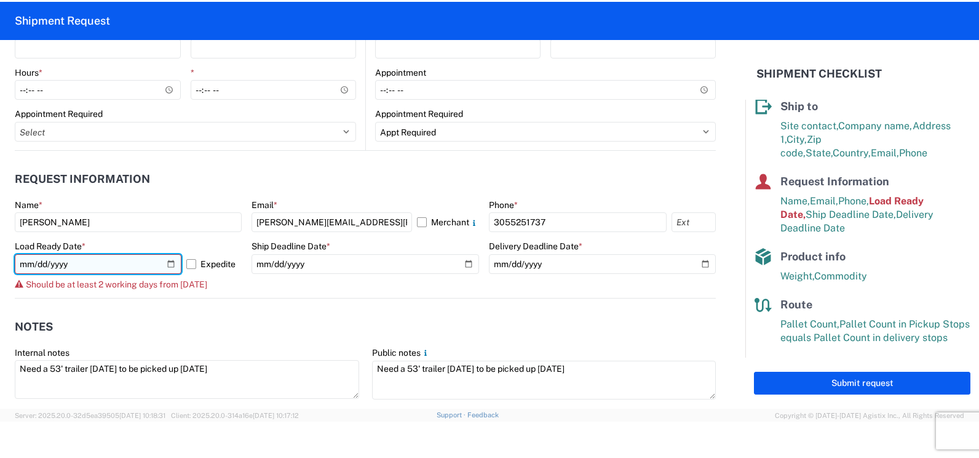
click at [169, 260] on input "2025-10-09" at bounding box center [98, 264] width 167 height 20
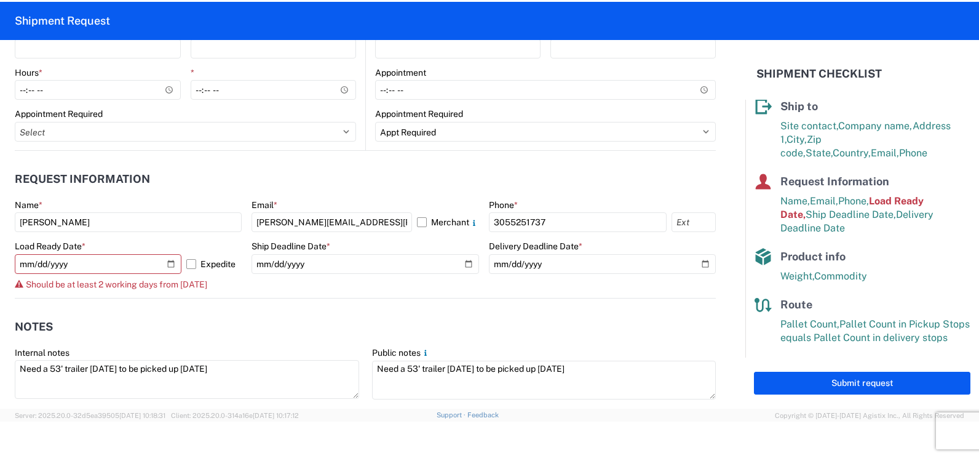
click at [720, 304] on form "General Information Template PO# F0529380-3 Equipment Type * Select 53’ Dry Van…" at bounding box center [373, 224] width 746 height 368
click at [824, 376] on button "Submit request" at bounding box center [862, 383] width 217 height 23
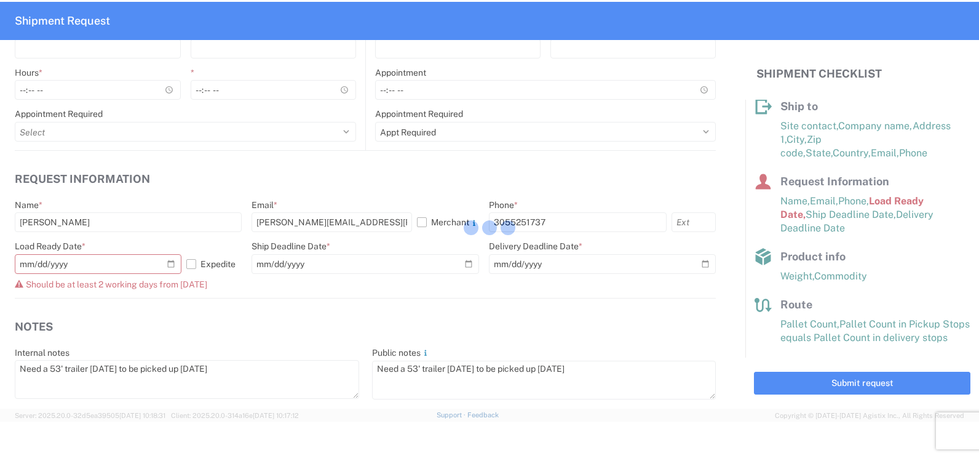
scroll to position [128, 0]
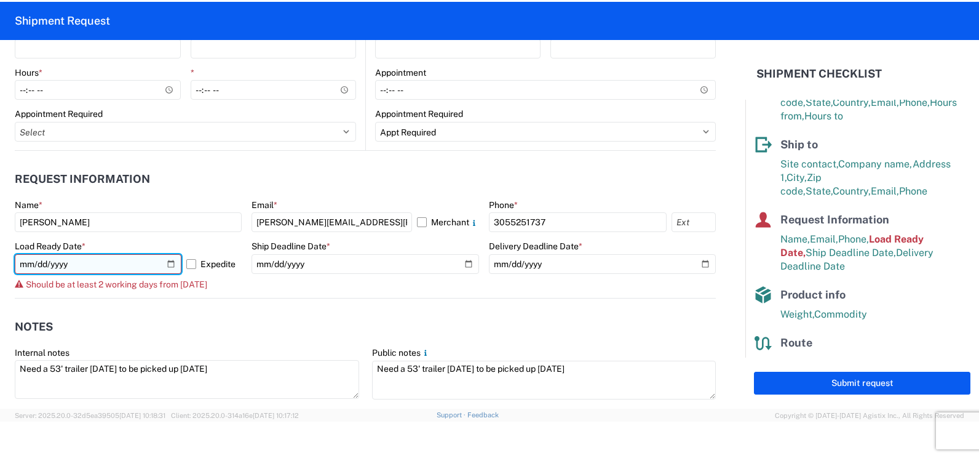
click at [170, 263] on input "2025-10-10" at bounding box center [98, 264] width 167 height 20
click at [165, 263] on input "2025-10-11" at bounding box center [98, 264] width 167 height 20
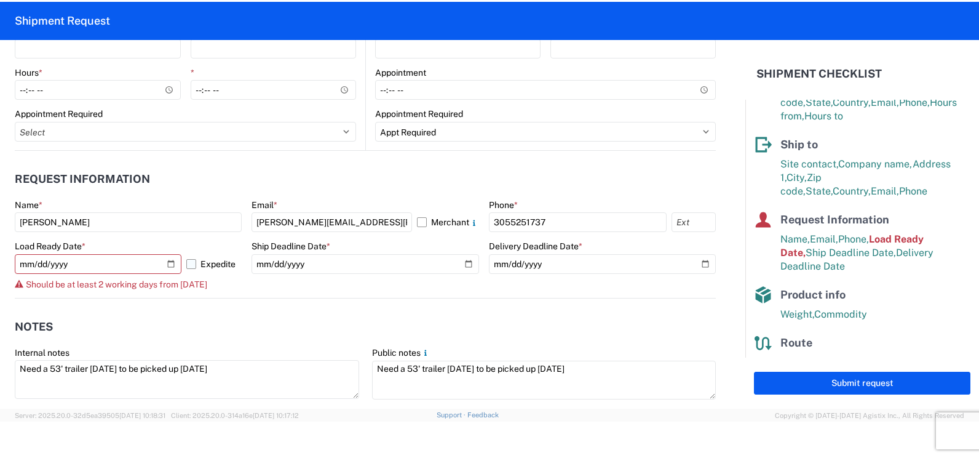
click at [188, 264] on label "Expedite" at bounding box center [213, 264] width 55 height 20
click at [0, 0] on input "Expedite" at bounding box center [0, 0] width 0 height 0
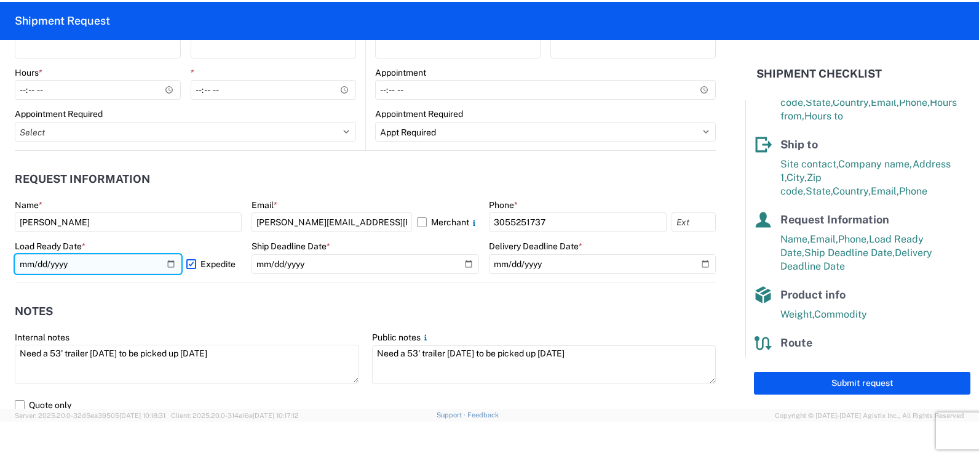
click at [167, 261] on input "2025-10-10" at bounding box center [98, 264] width 167 height 20
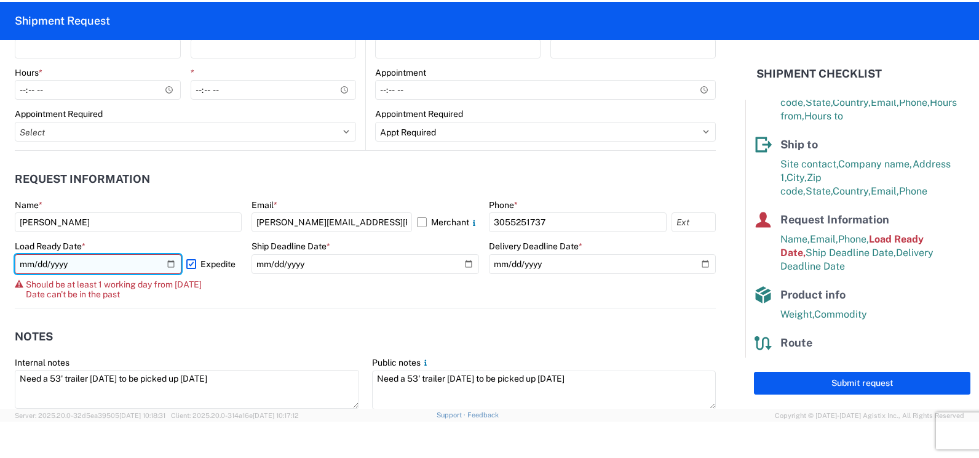
click at [167, 265] on input "2025-10-08" at bounding box center [98, 264] width 167 height 20
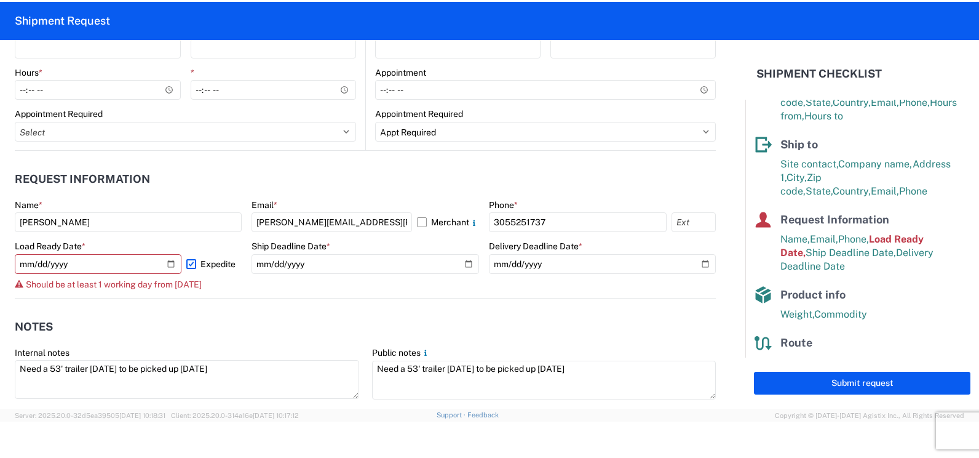
click at [189, 263] on label "Expedite" at bounding box center [213, 264] width 55 height 20
click at [0, 0] on input "Expedite" at bounding box center [0, 0] width 0 height 0
click at [189, 263] on label "Expedite" at bounding box center [213, 264] width 55 height 20
click at [0, 0] on input "Expedite" at bounding box center [0, 0] width 0 height 0
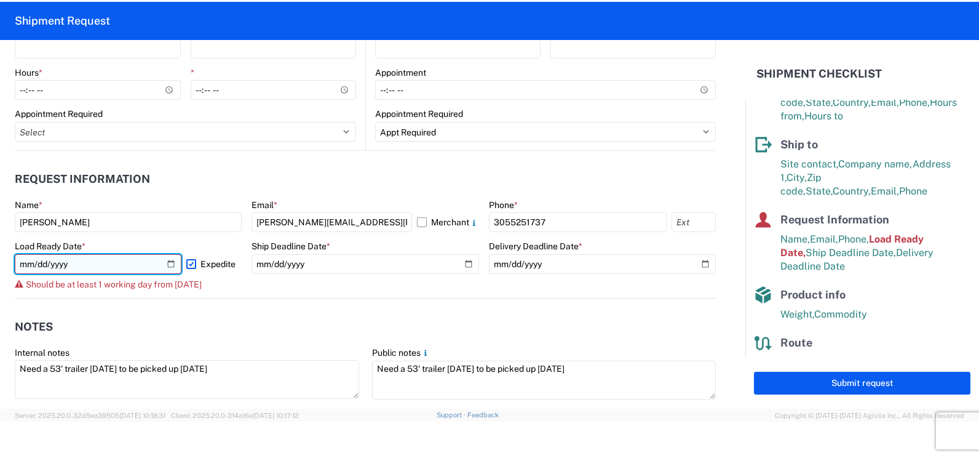
drag, startPoint x: 189, startPoint y: 263, endPoint x: 171, endPoint y: 263, distance: 18.5
click at [171, 263] on input "2025-10-09" at bounding box center [98, 264] width 167 height 20
click at [173, 265] on input "2025-10-09" at bounding box center [98, 264] width 167 height 20
type input "2025-10-10"
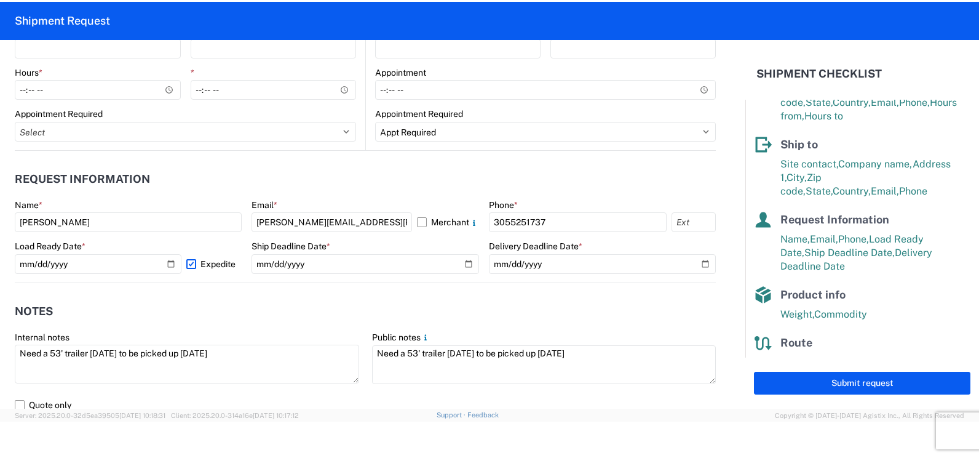
click at [709, 295] on form "General Information Template PO# F0529380-3 Equipment Type * Select 53’ Dry Van…" at bounding box center [373, 224] width 746 height 368
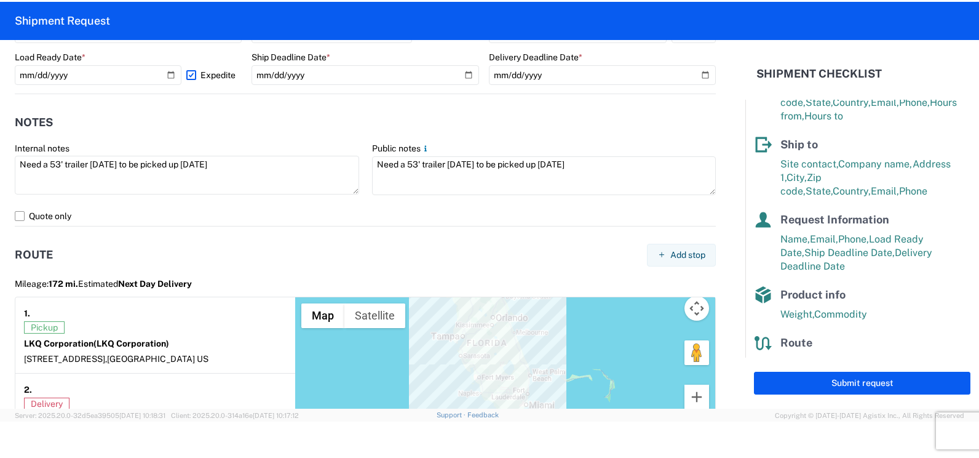
scroll to position [811, 0]
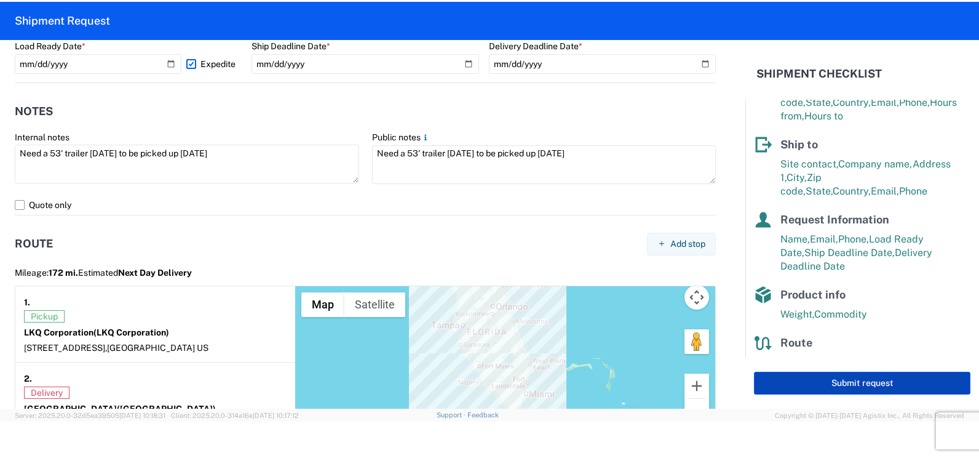
click at [784, 386] on button "Submit request" at bounding box center [862, 383] width 217 height 23
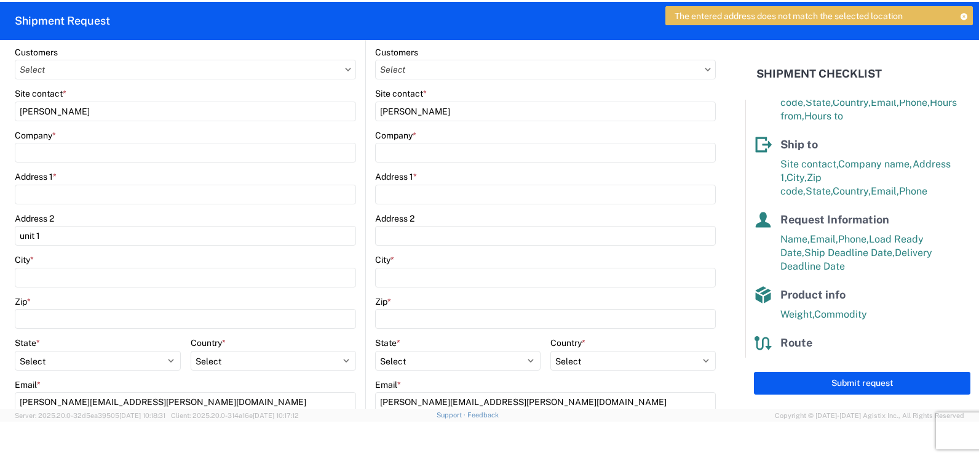
scroll to position [0, 0]
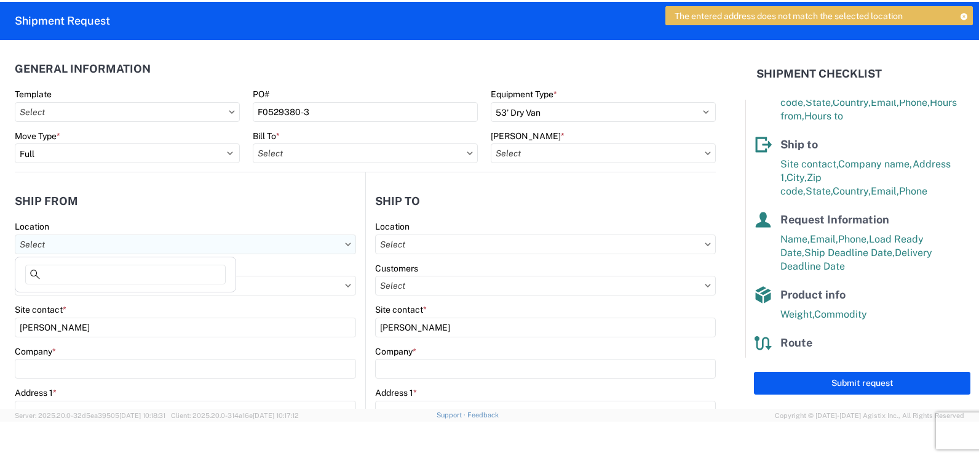
click at [249, 248] on input "text" at bounding box center [185, 244] width 341 height 20
type input "3081"
click at [96, 292] on div "3081 - Miami FL (081)" at bounding box center [125, 299] width 215 height 20
click at [460, 239] on input "text" at bounding box center [545, 244] width 341 height 20
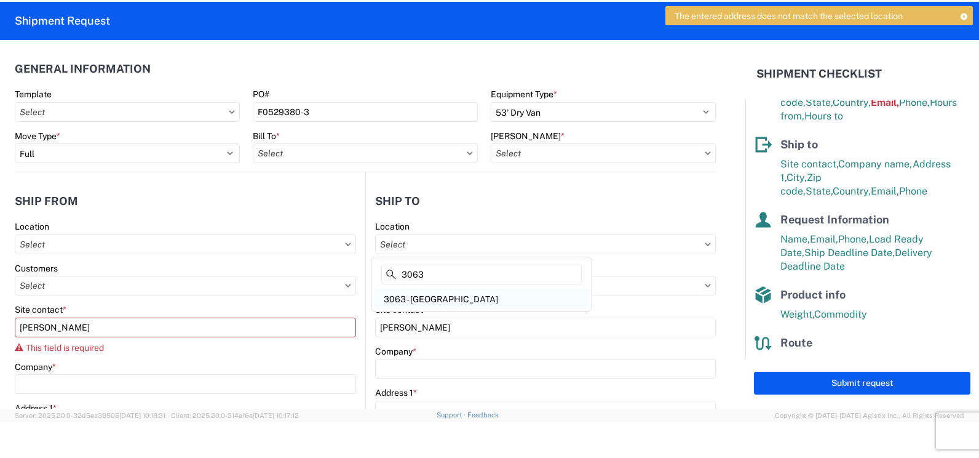
type input "3063"
click at [451, 303] on div "3063 - Grand Prairie" at bounding box center [481, 299] width 215 height 20
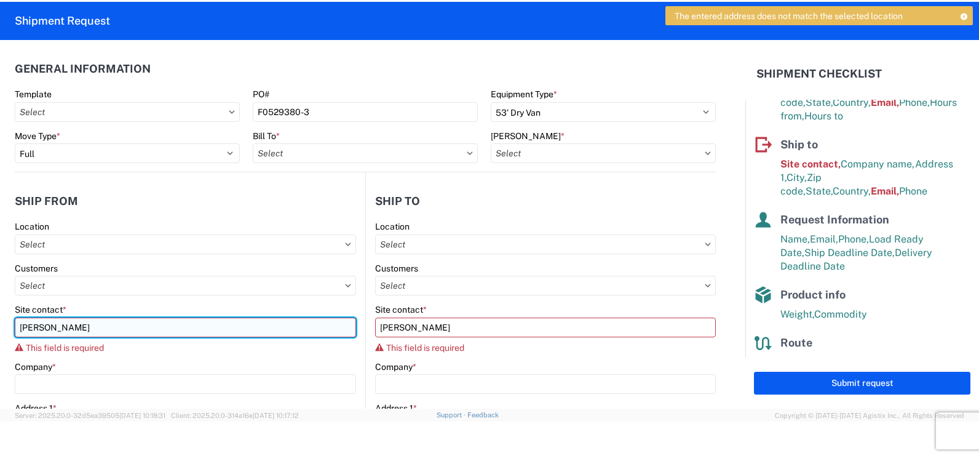
click at [242, 325] on input "jose ellis" at bounding box center [185, 327] width 341 height 20
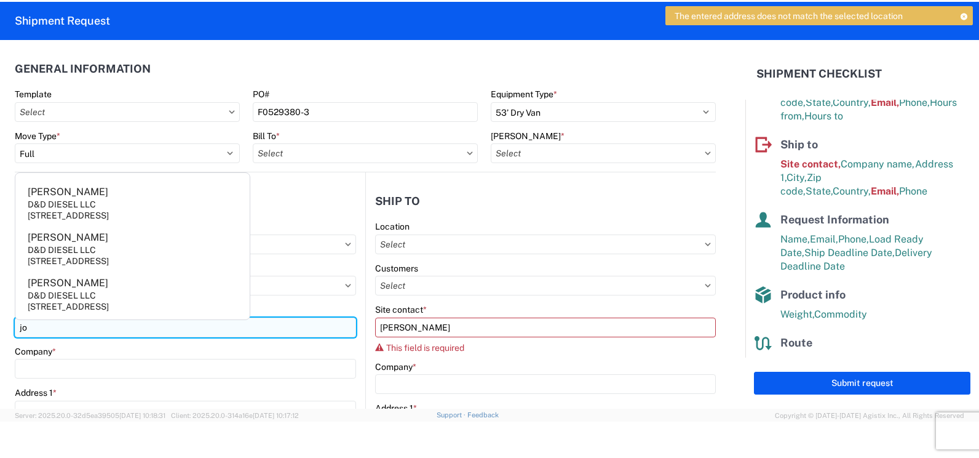
type input "j"
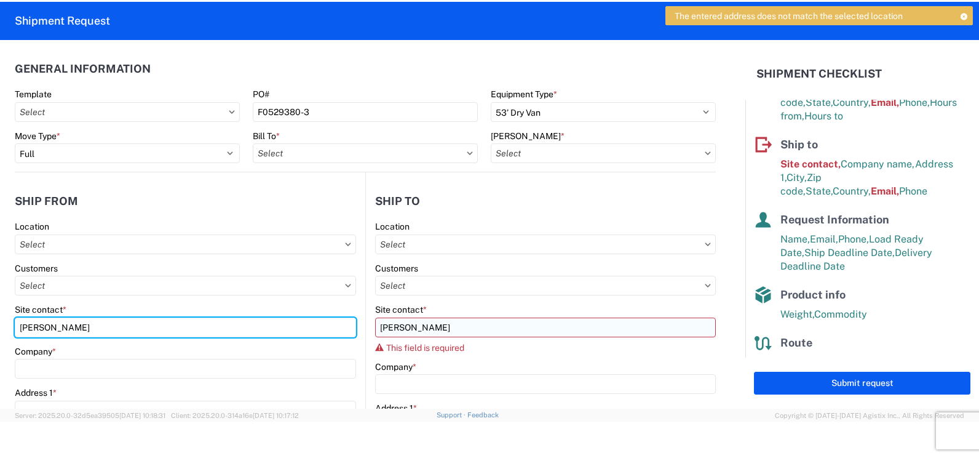
type input "Jose Ellis"
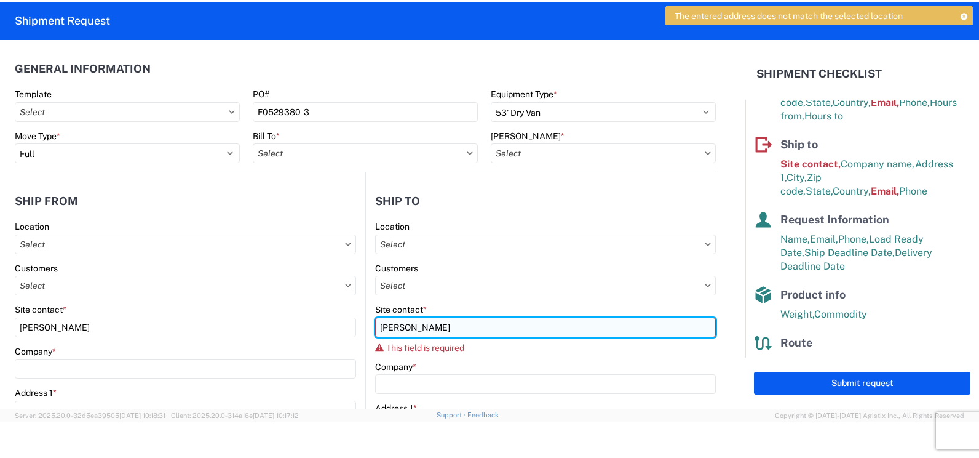
click at [415, 321] on input "William G" at bounding box center [545, 327] width 341 height 20
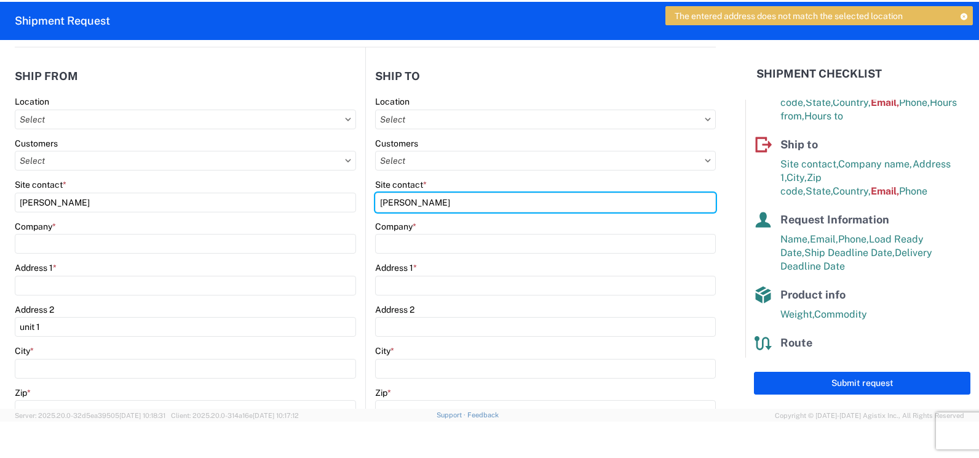
scroll to position [138, 0]
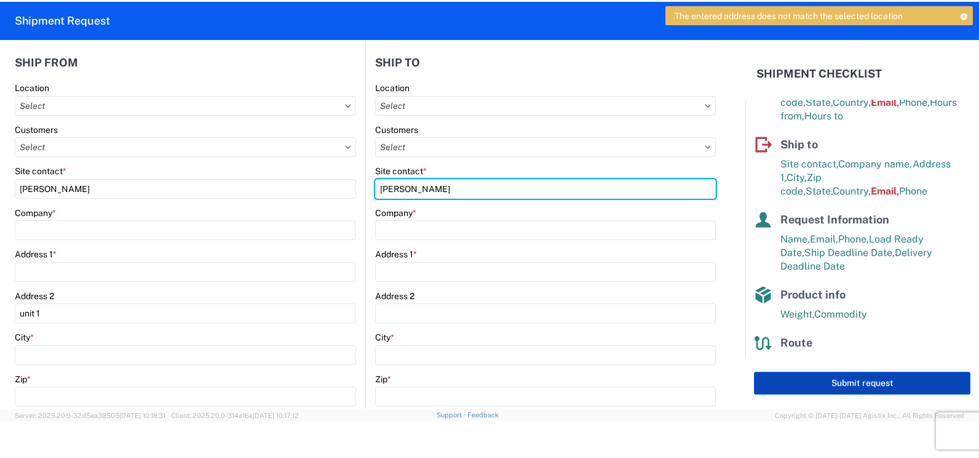
type input "William G"
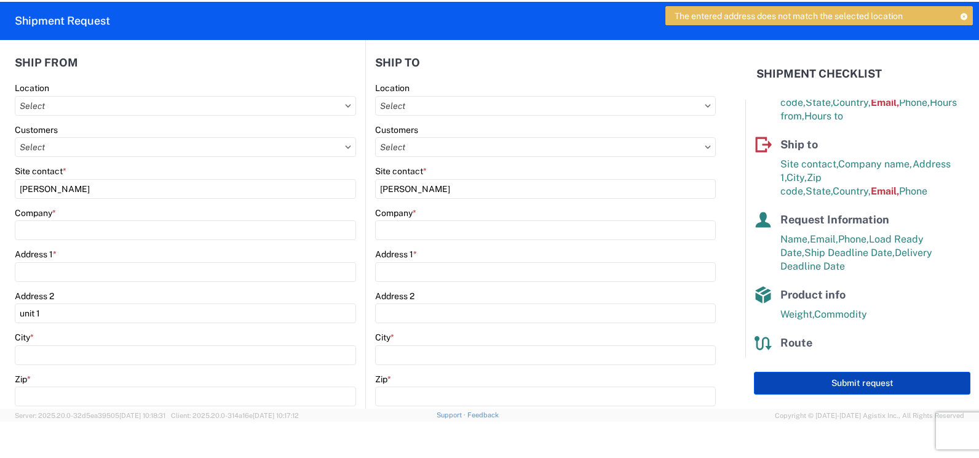
click at [792, 380] on button "Submit request" at bounding box center [862, 383] width 217 height 23
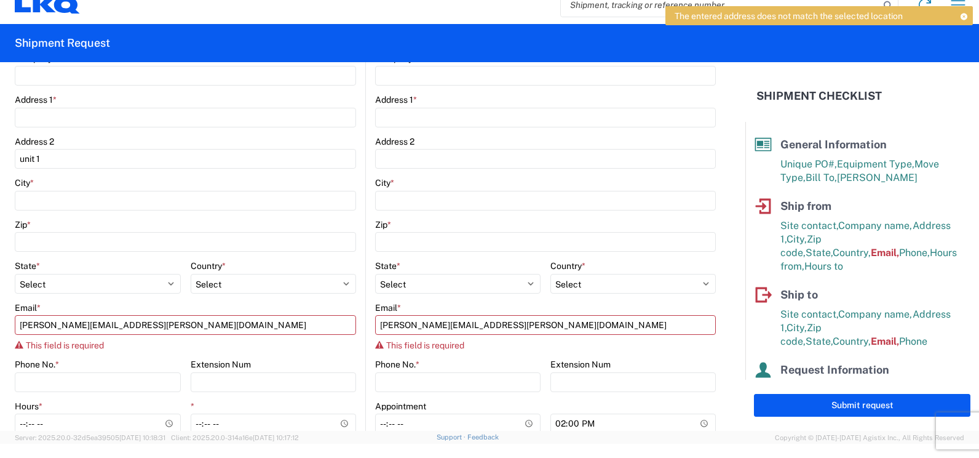
scroll to position [338, 0]
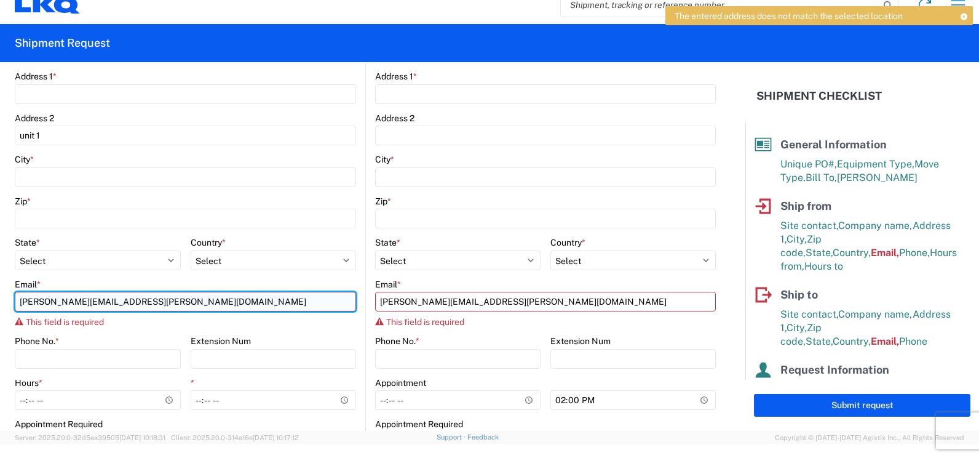
click at [217, 298] on input "jose.ellis@lkqcorp.com" at bounding box center [185, 302] width 341 height 20
click at [155, 300] on input "jose.ellis@lkqcorp.com" at bounding box center [185, 302] width 341 height 20
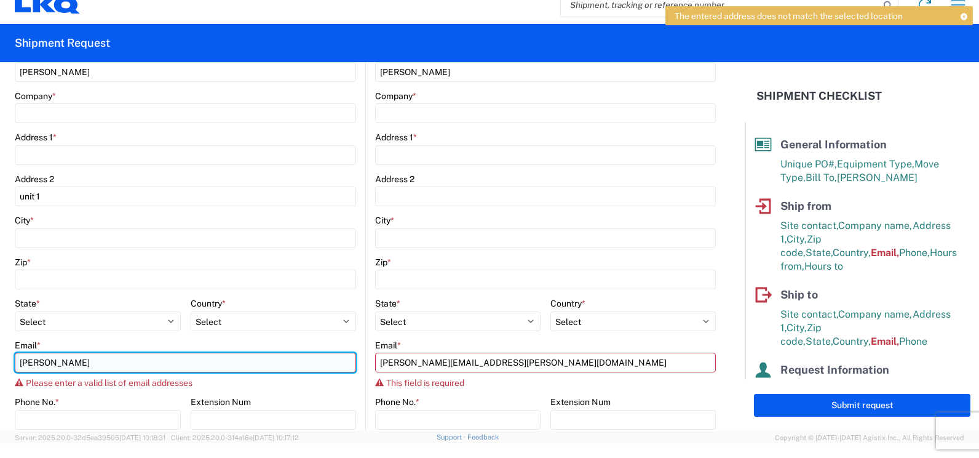
scroll to position [261, 0]
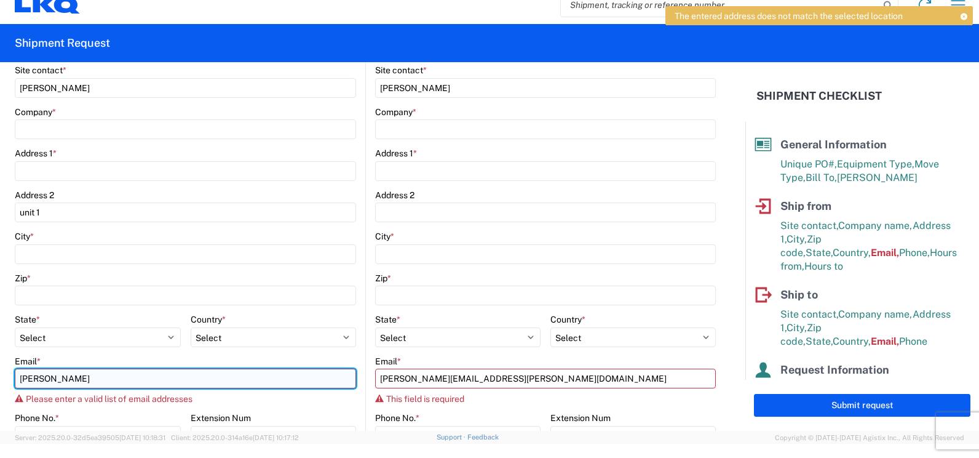
type input "jose.ellis@lkqcorp.com"
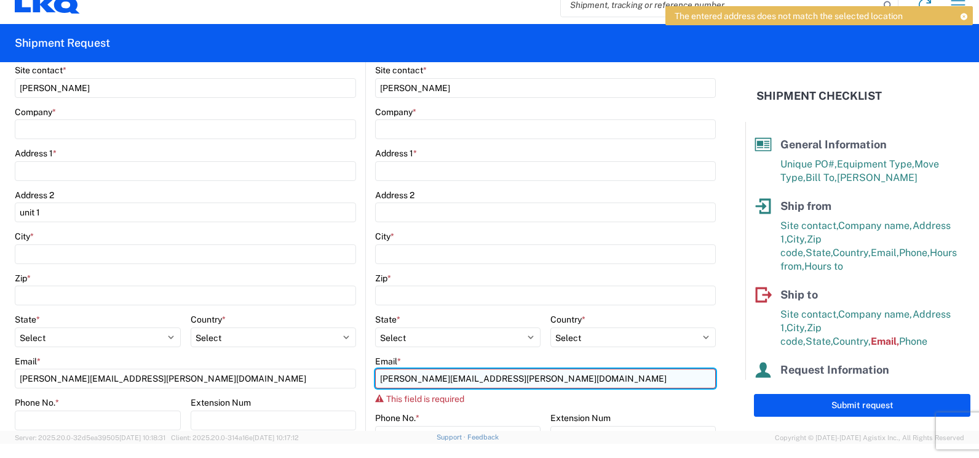
click at [404, 375] on input "jose.ellis@lkqcorp.com" at bounding box center [545, 378] width 341 height 20
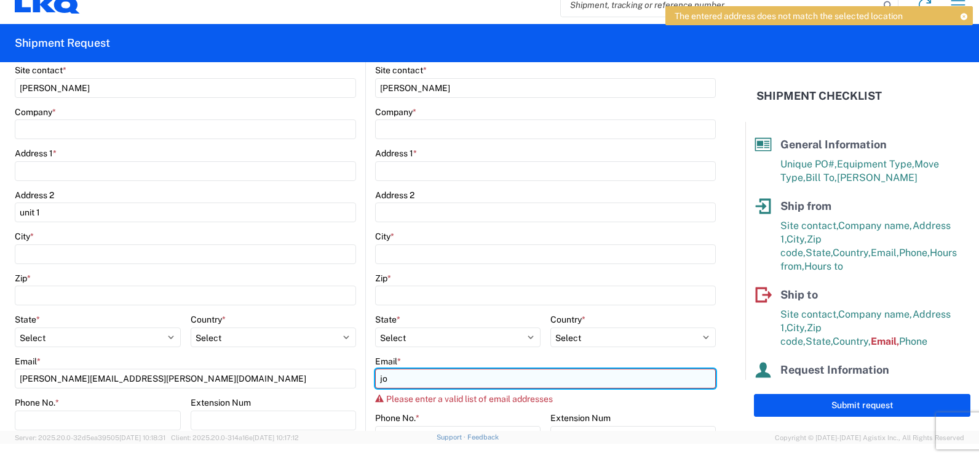
type input "jose.ellis@lkqcorp.com"
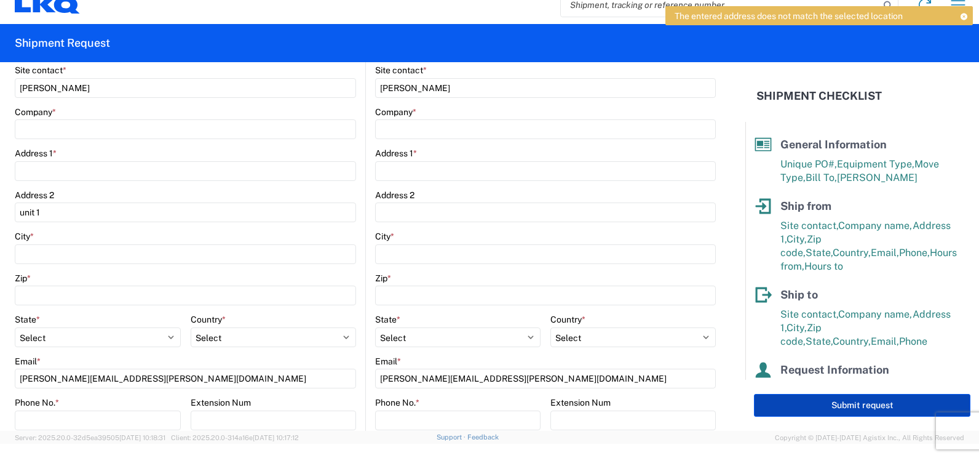
click at [818, 400] on button "Submit request" at bounding box center [862, 405] width 217 height 23
